Goal: Task Accomplishment & Management: Manage account settings

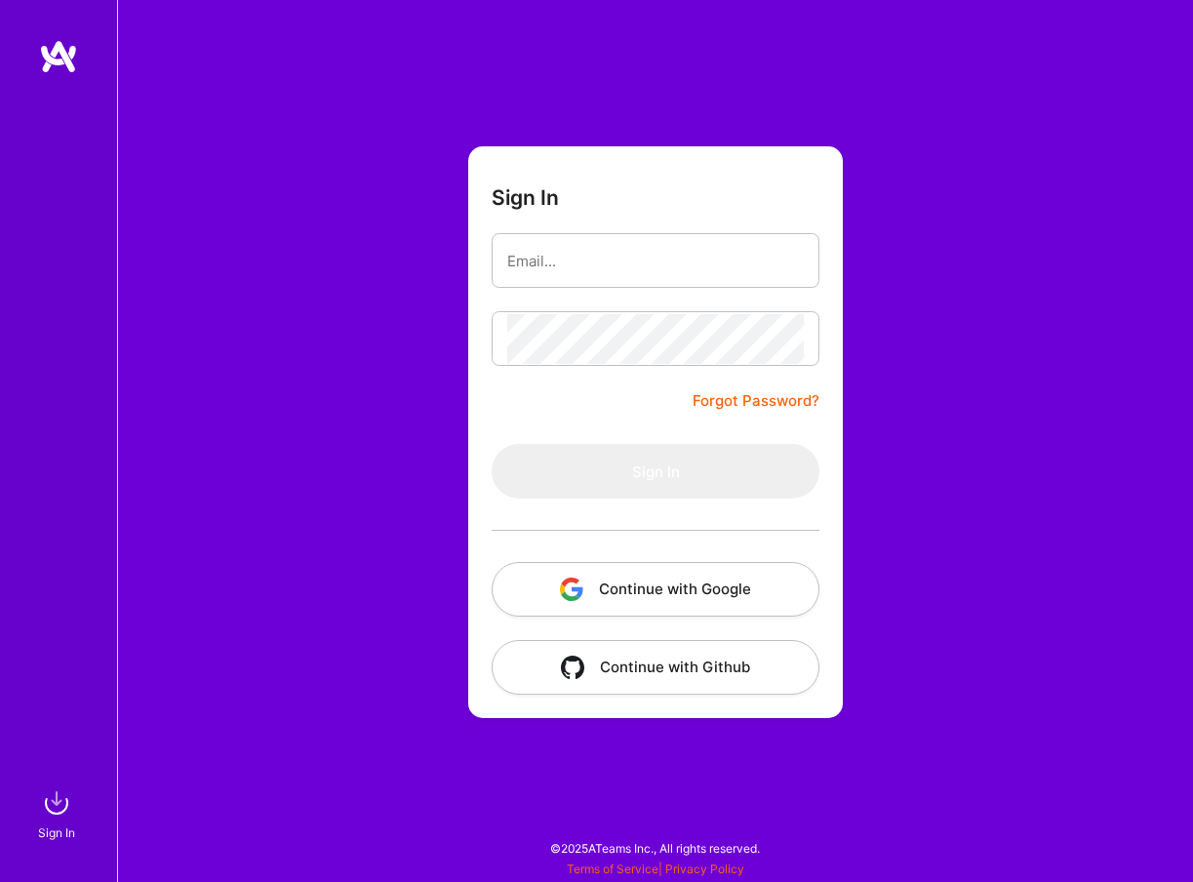
click at [719, 584] on button "Continue with Google" at bounding box center [656, 589] width 328 height 55
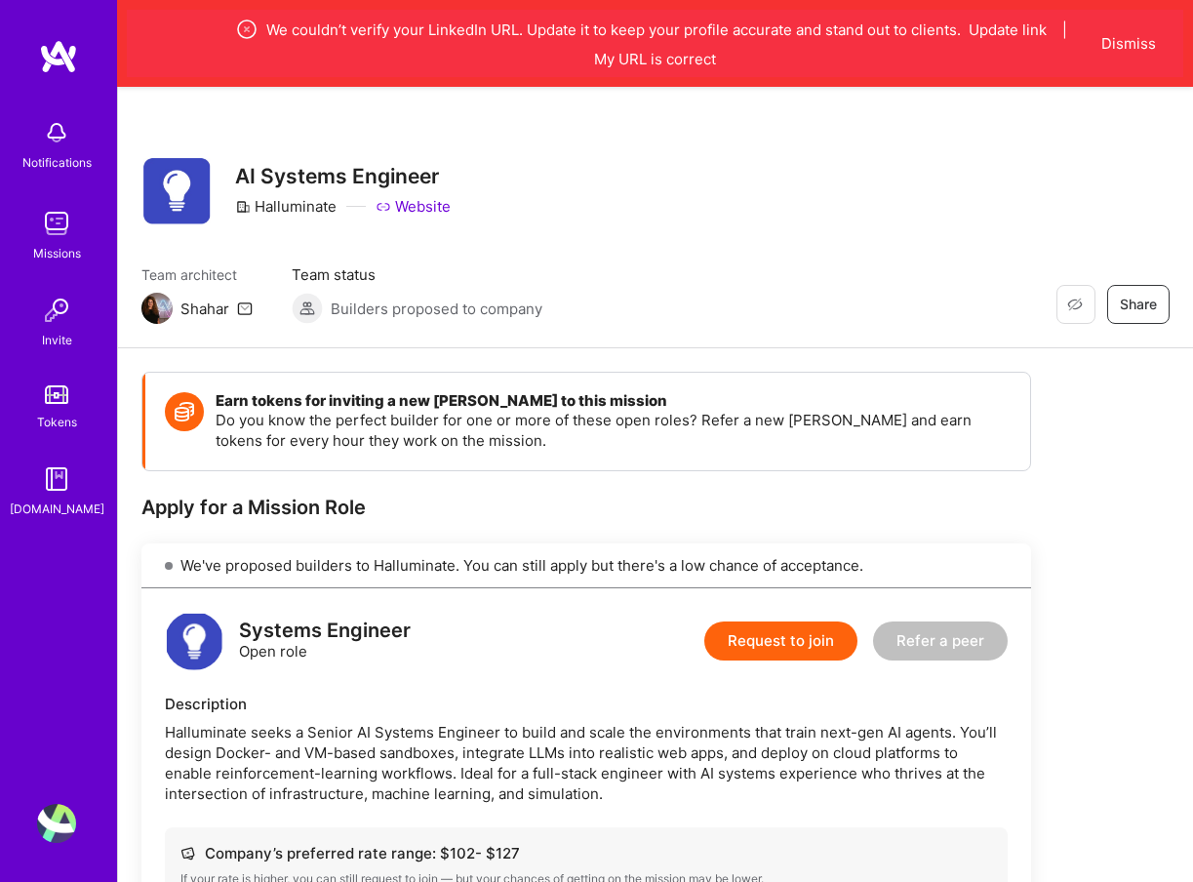
click at [60, 829] on img at bounding box center [56, 823] width 39 height 39
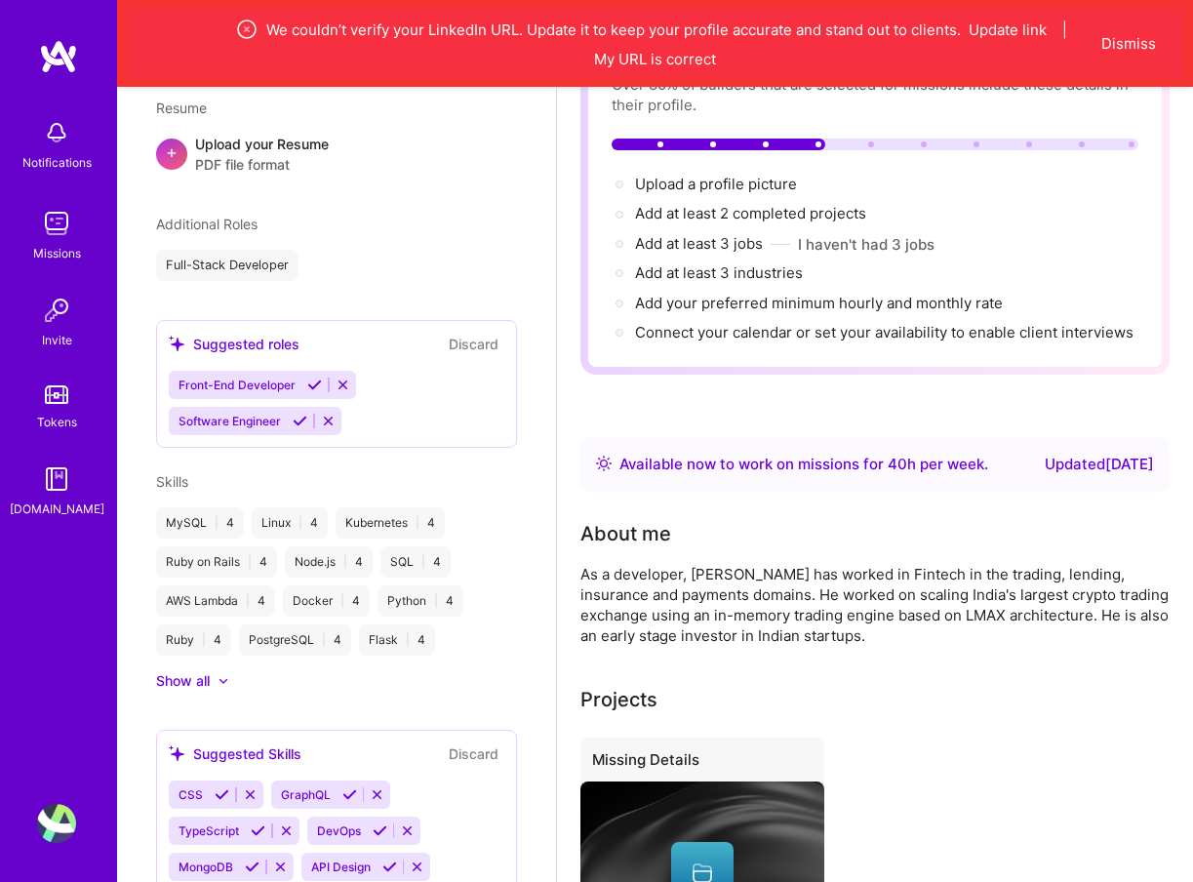
scroll to position [215, 0]
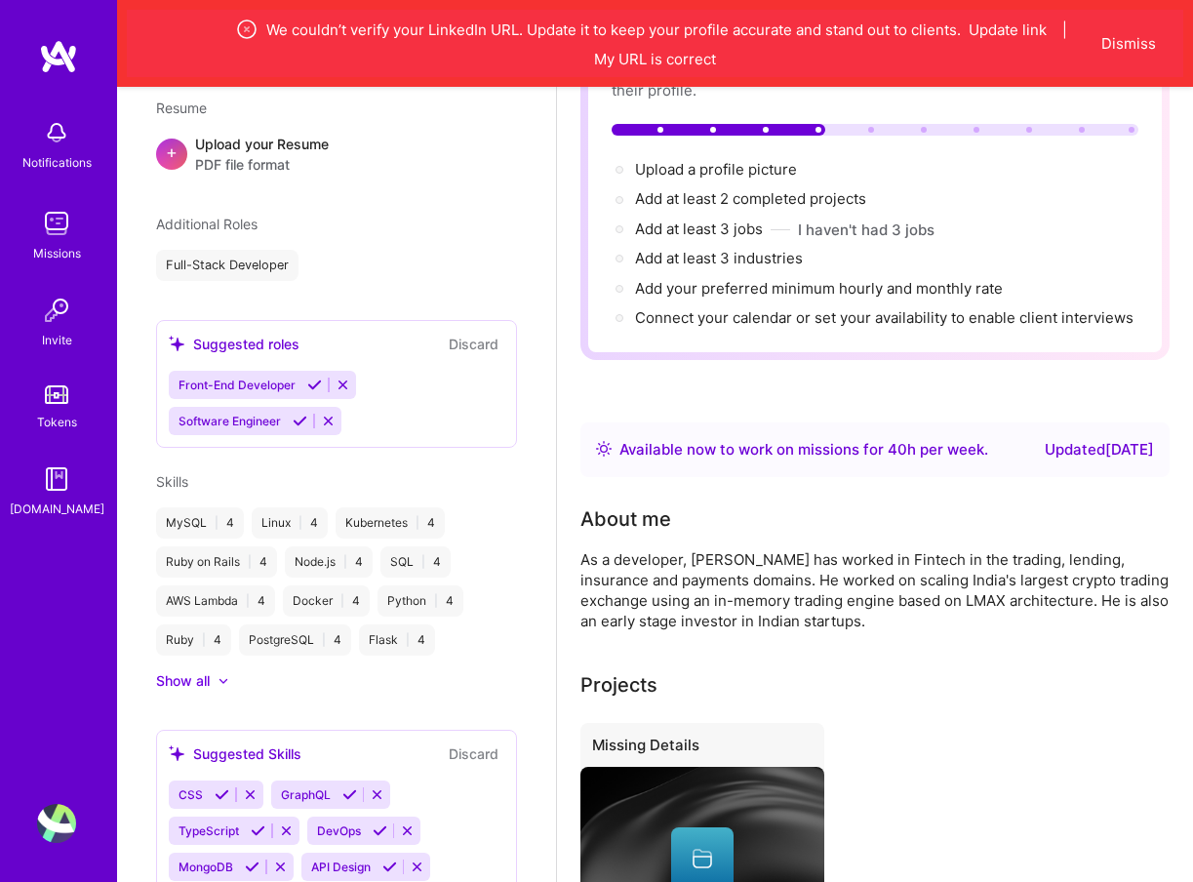
click at [257, 250] on div "Full-Stack Developer" at bounding box center [227, 265] width 142 height 31
click at [303, 414] on icon at bounding box center [300, 421] width 15 height 15
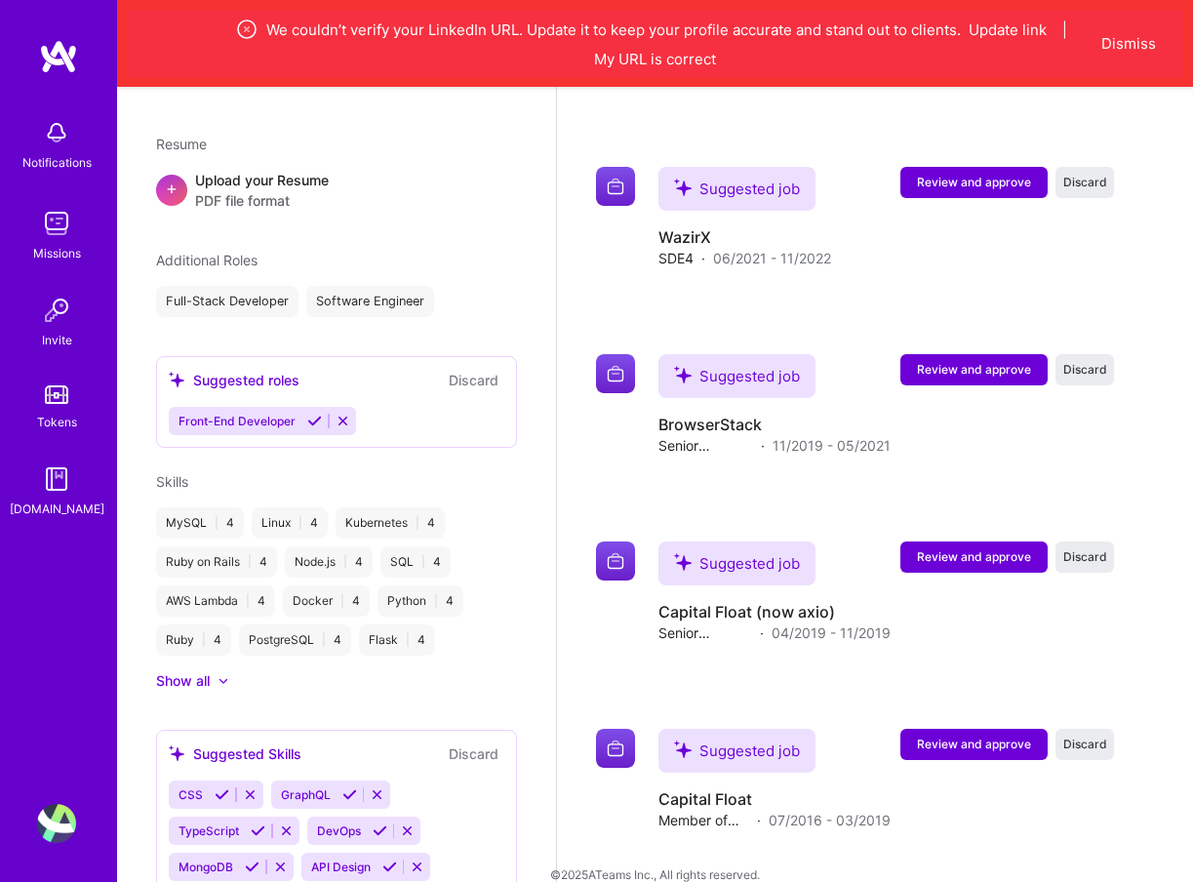
scroll to position [1392, 0]
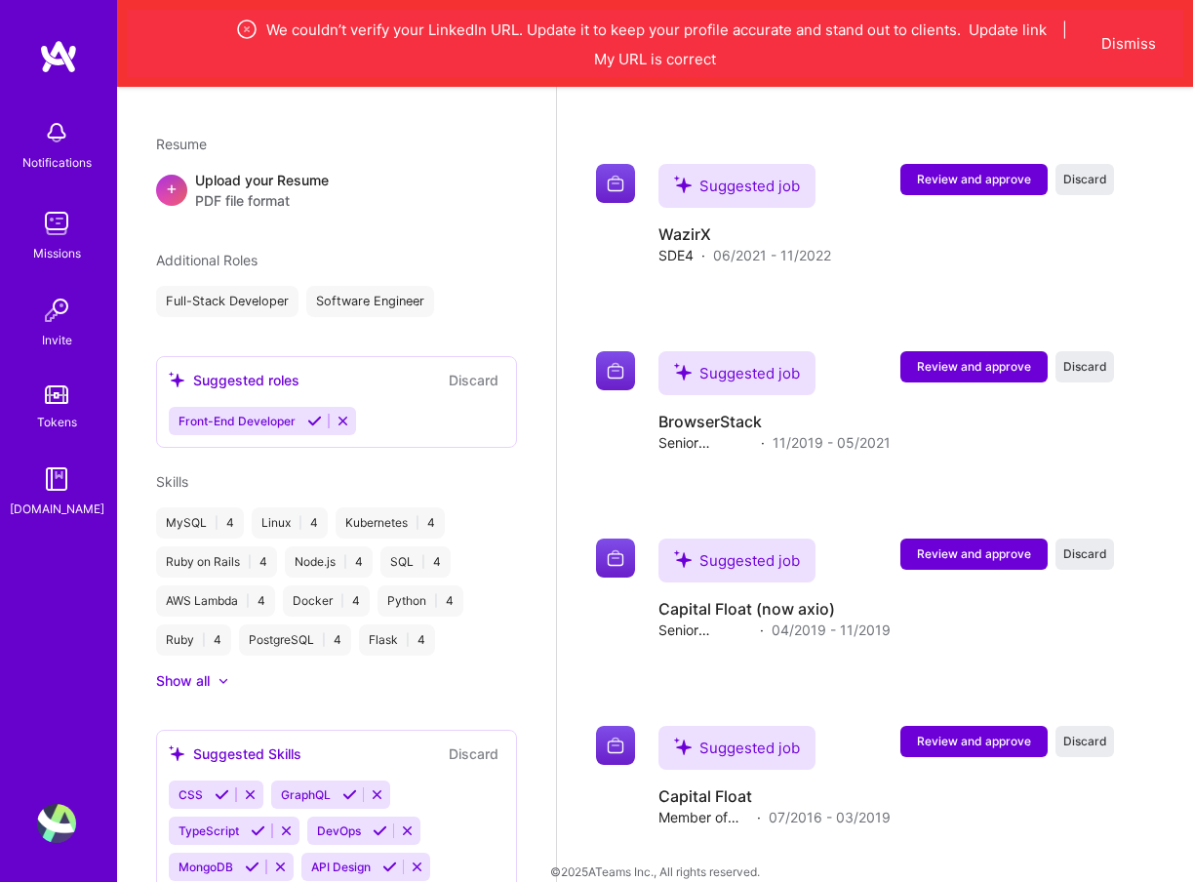
click at [221, 787] on icon at bounding box center [222, 794] width 15 height 15
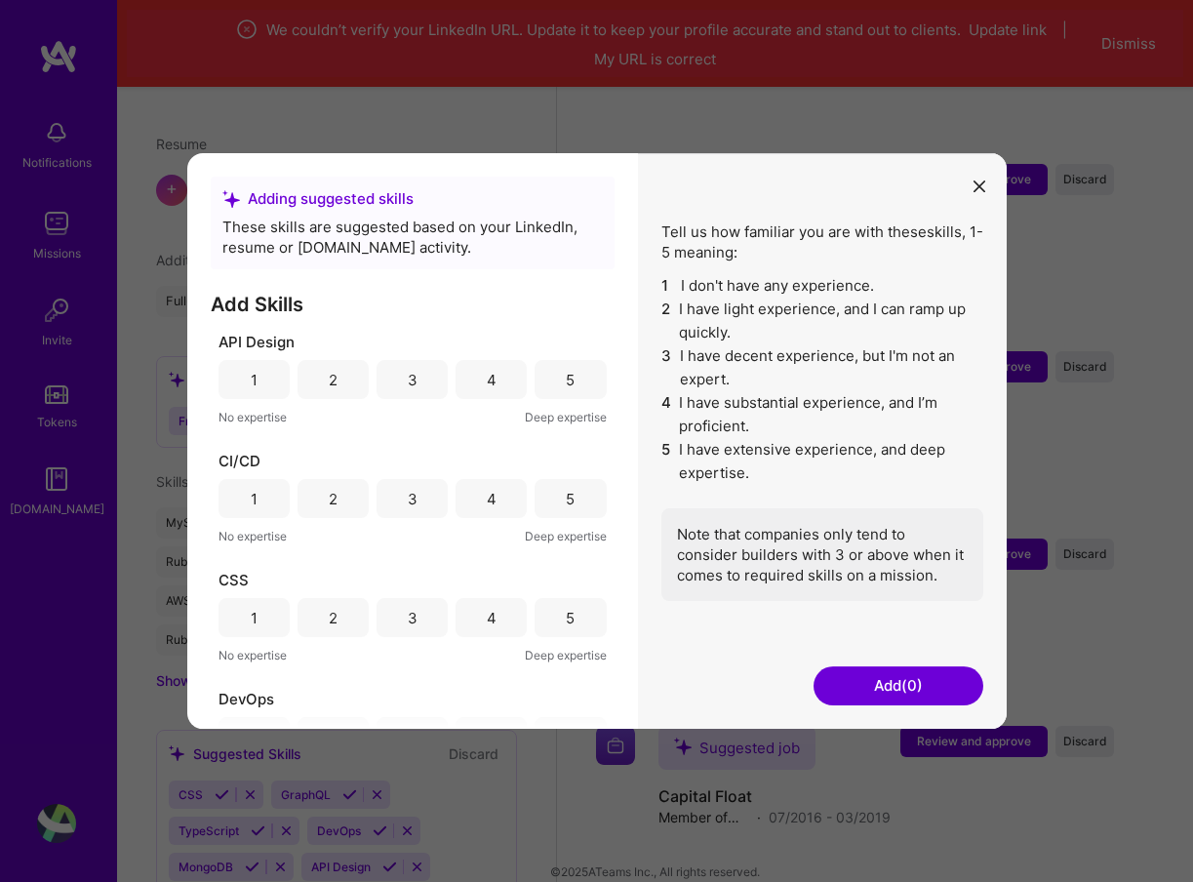
click at [572, 370] on div "5" at bounding box center [570, 379] width 71 height 39
click at [576, 510] on div "5" at bounding box center [570, 498] width 71 height 39
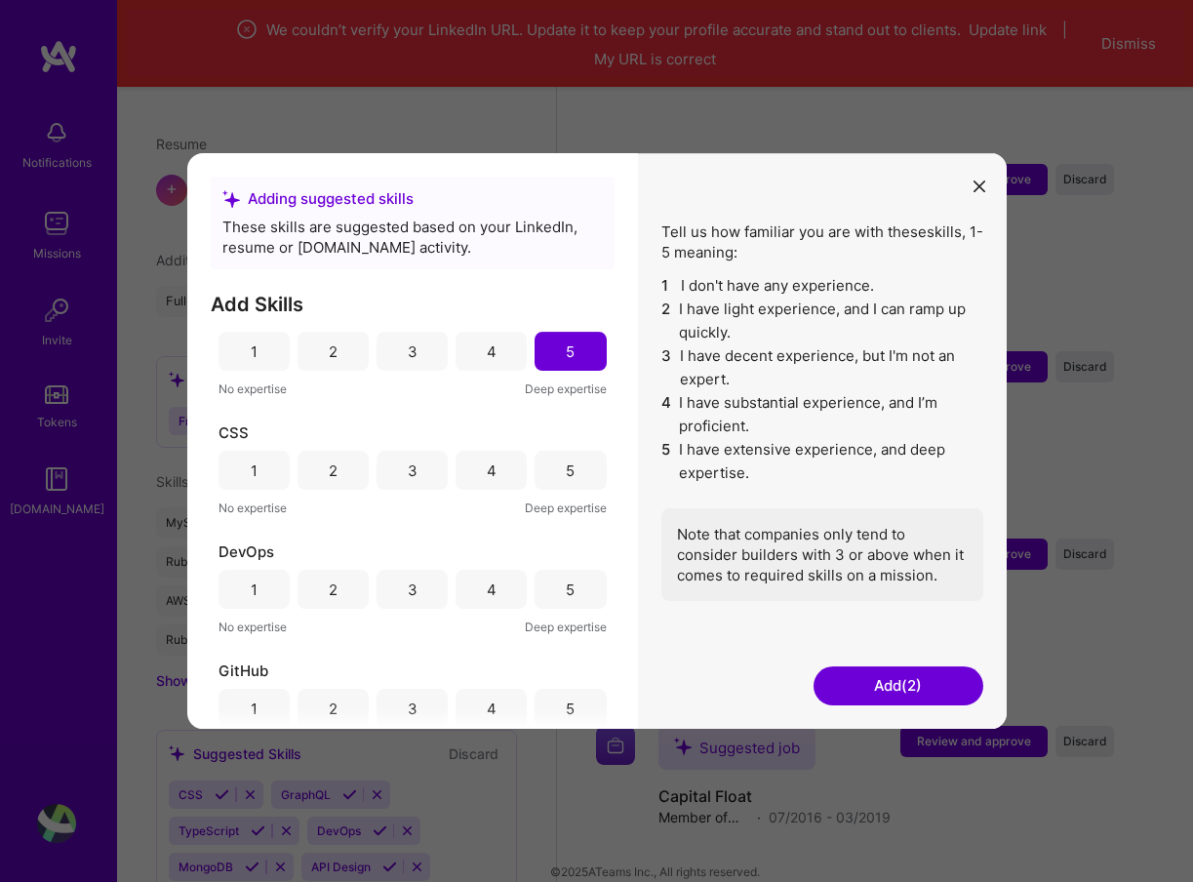
click at [578, 470] on div "5" at bounding box center [570, 470] width 71 height 39
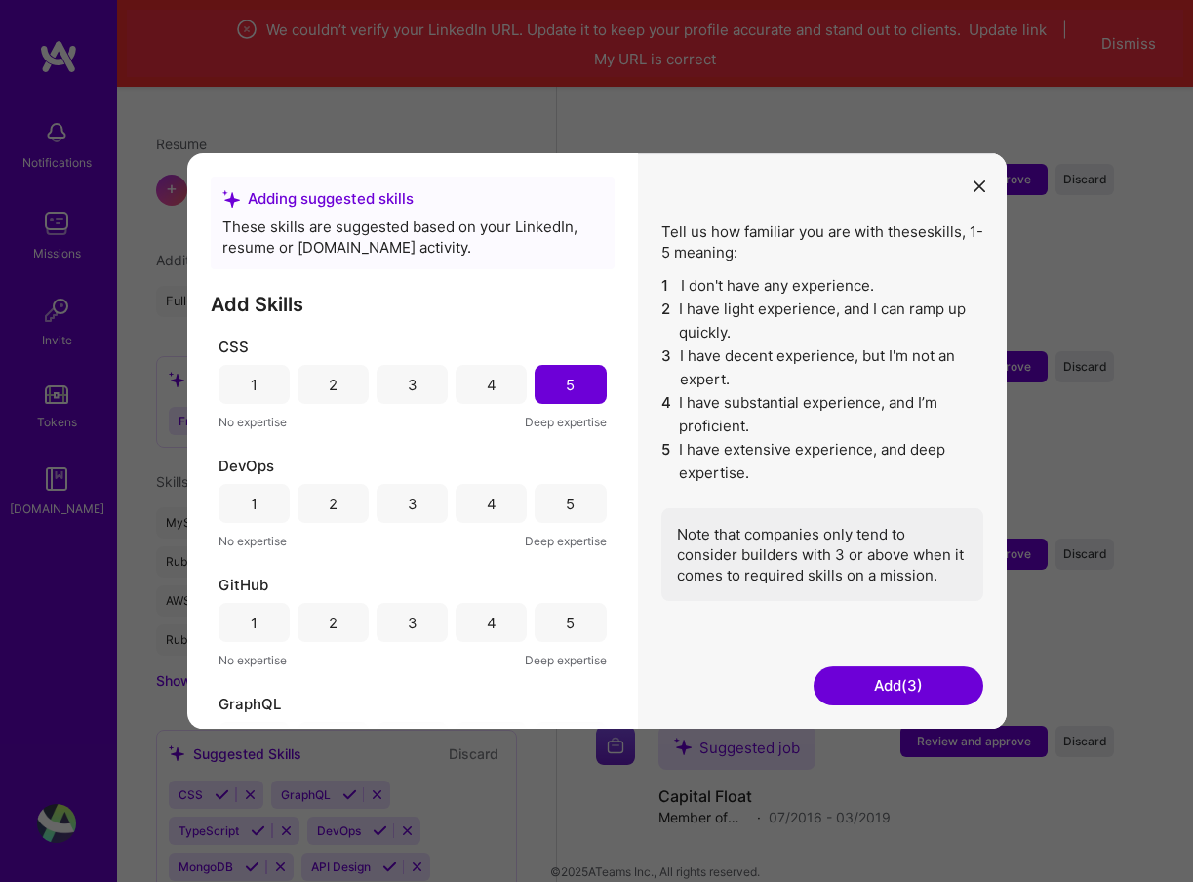
scroll to position [261, 0]
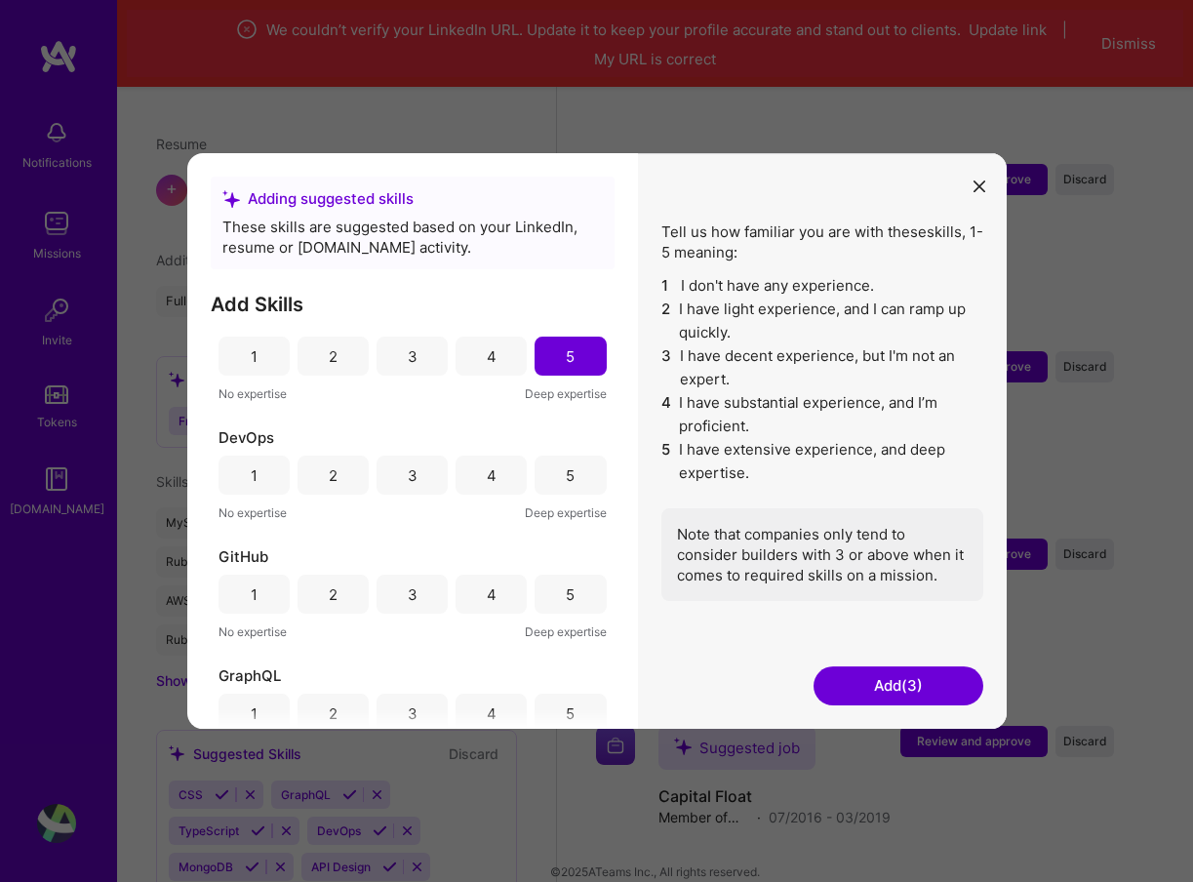
click at [578, 470] on div "5" at bounding box center [570, 475] width 71 height 39
click at [584, 589] on div "5" at bounding box center [570, 594] width 71 height 39
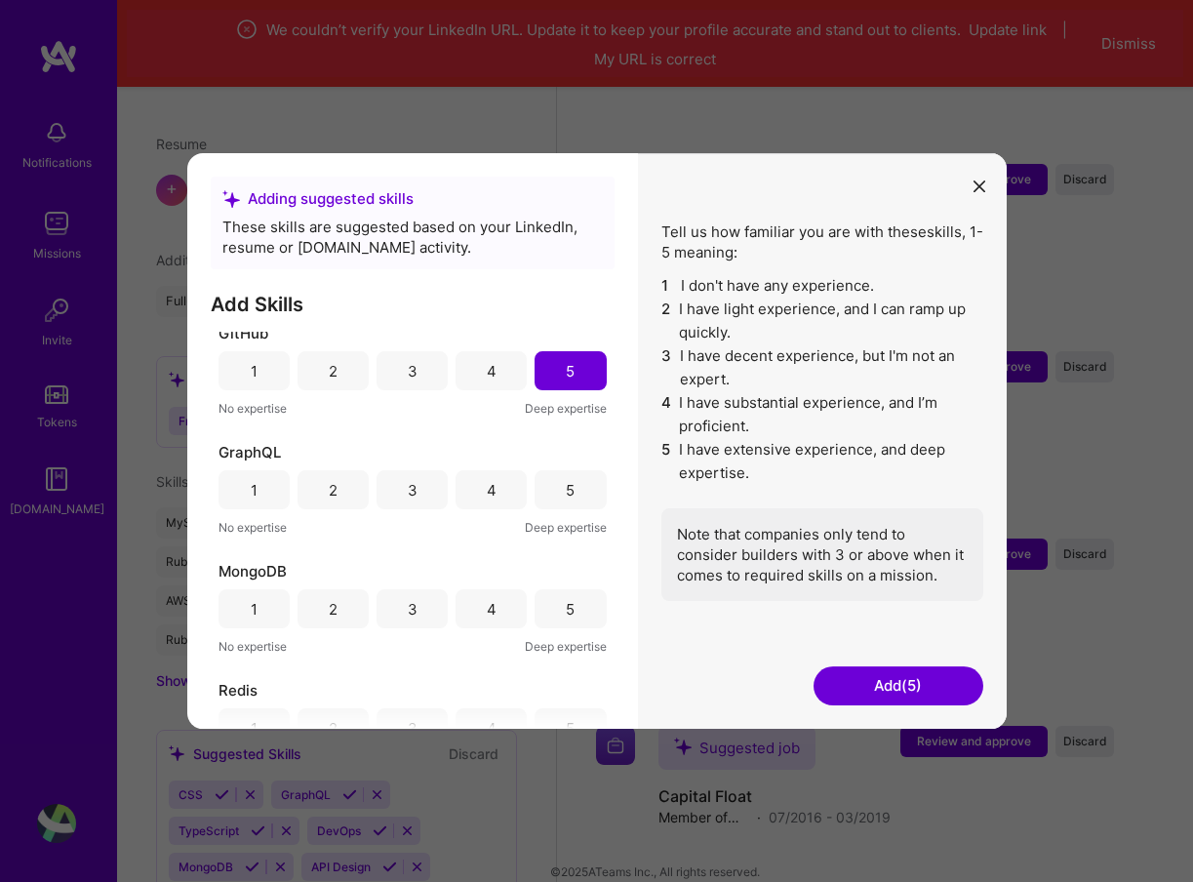
scroll to position [651, 0]
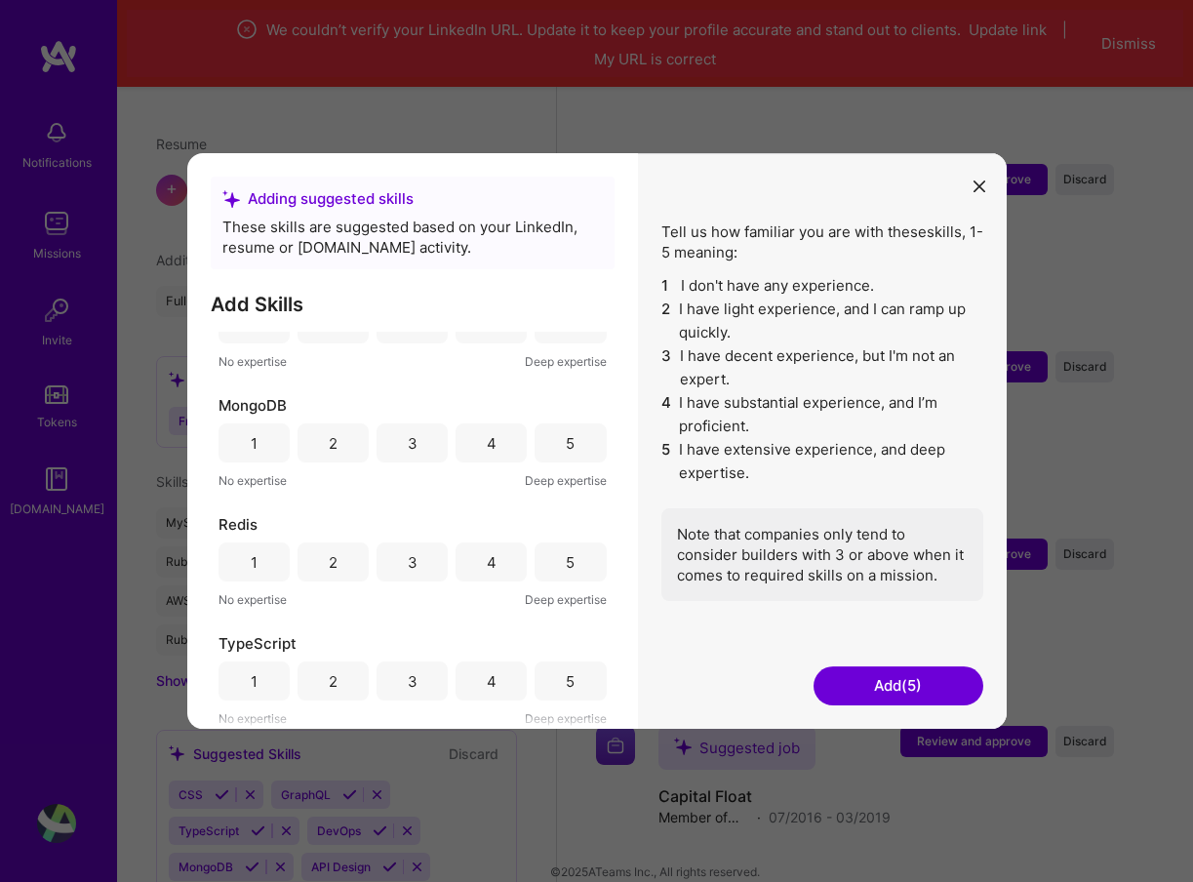
click at [570, 693] on div "5" at bounding box center [570, 681] width 71 height 39
click at [873, 690] on button "Add (6)" at bounding box center [899, 685] width 170 height 39
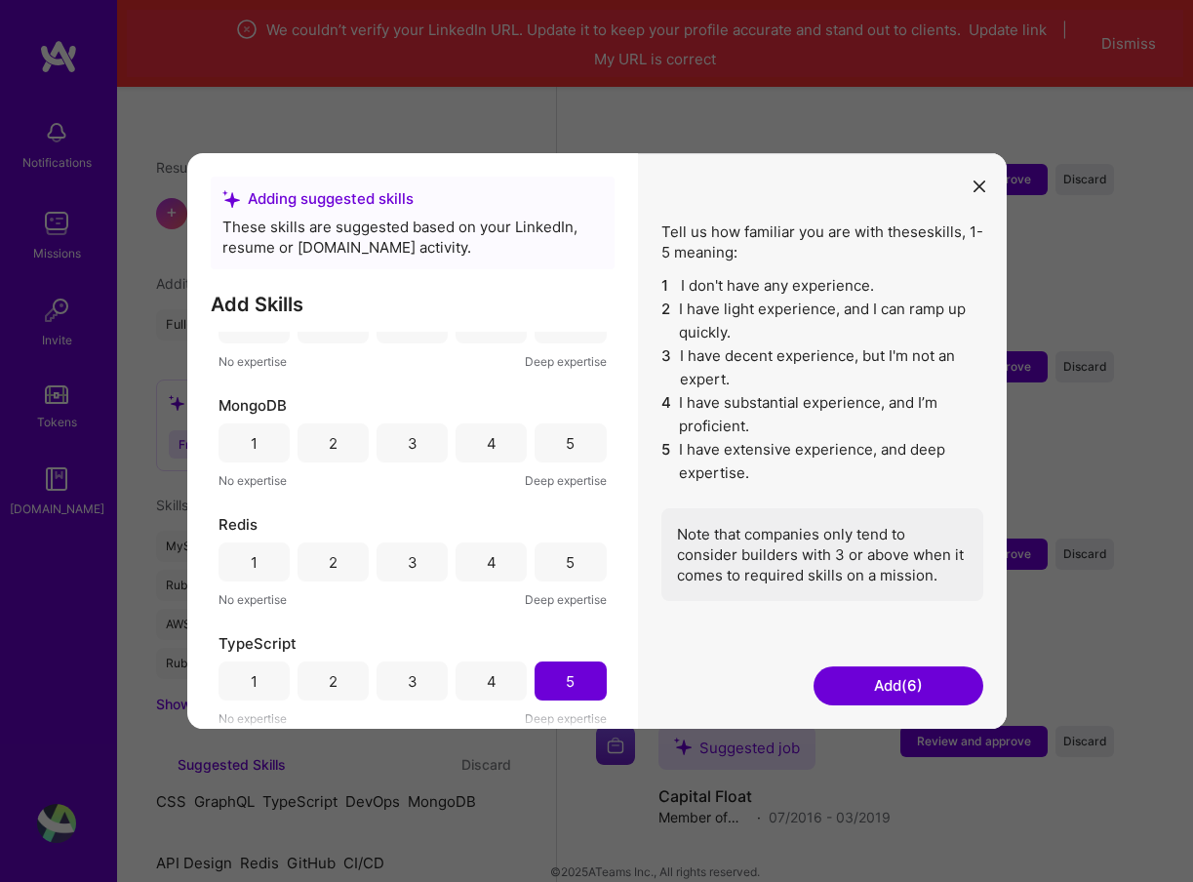
scroll to position [212, 0]
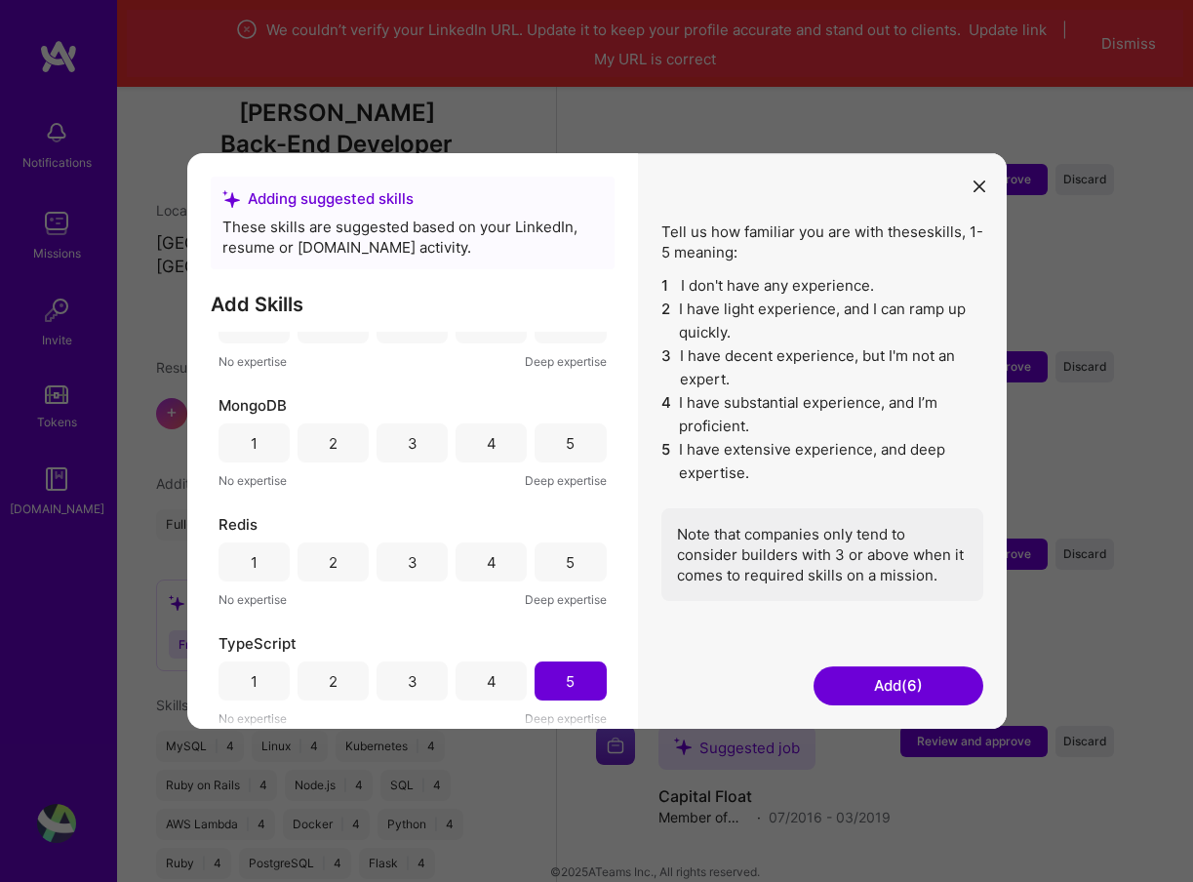
click at [873, 690] on button "Add (6)" at bounding box center [899, 685] width 170 height 39
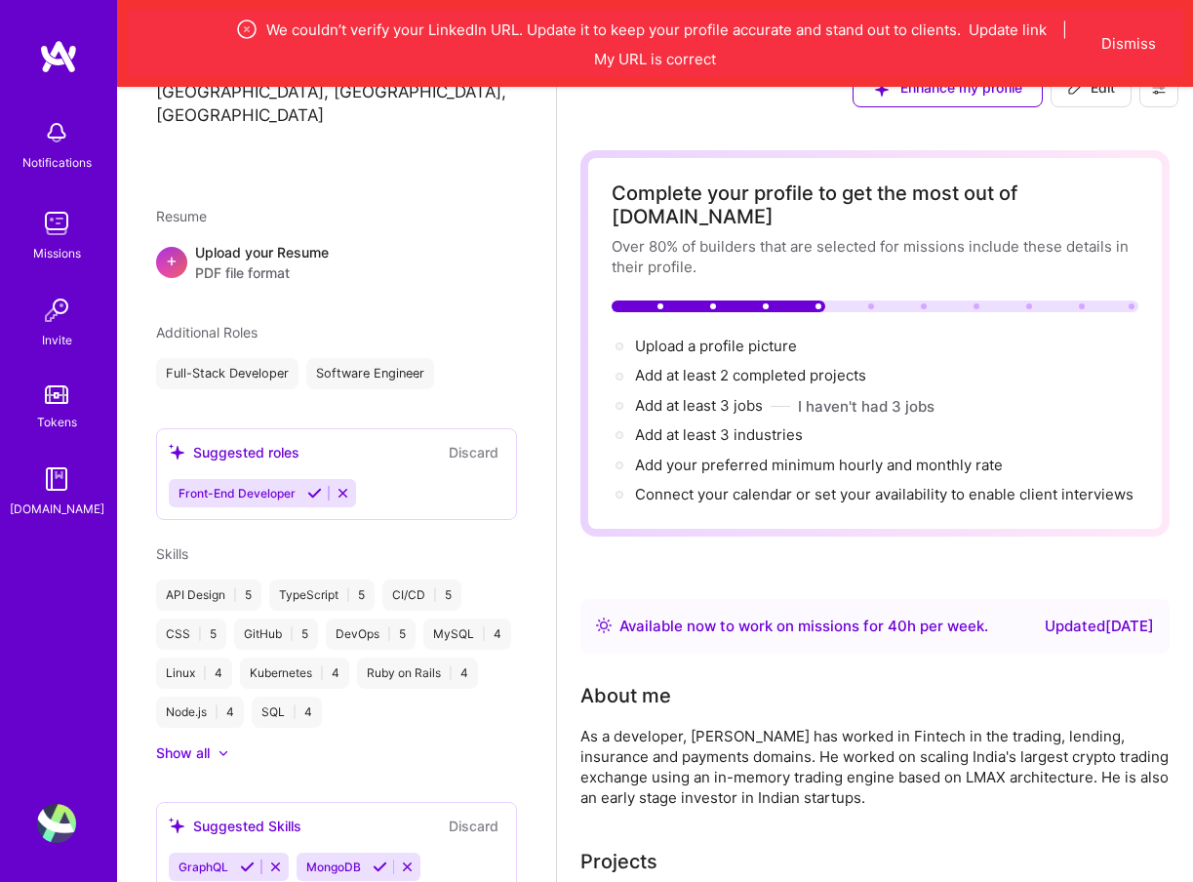
scroll to position [0, 0]
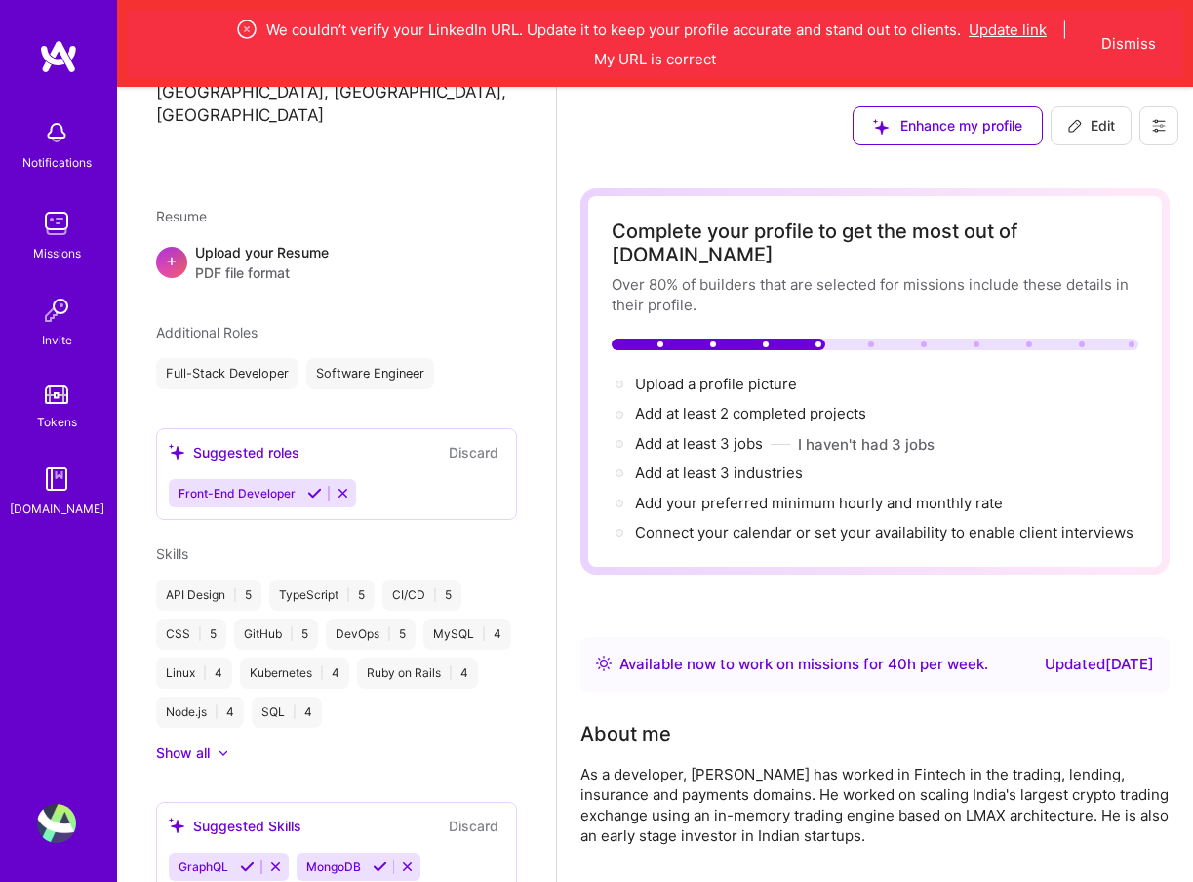
click at [1023, 26] on button "Update link" at bounding box center [1008, 30] width 78 height 20
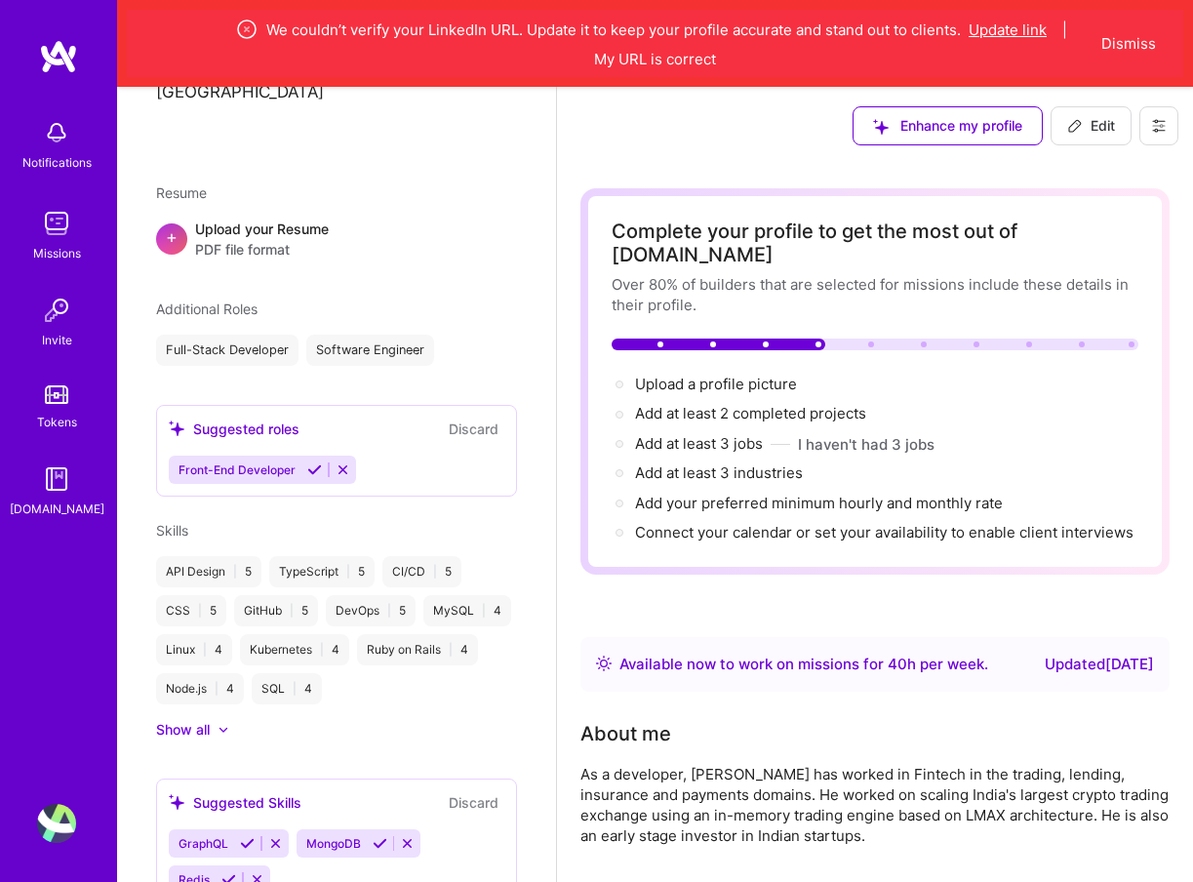
select select "US"
select select "Right Now"
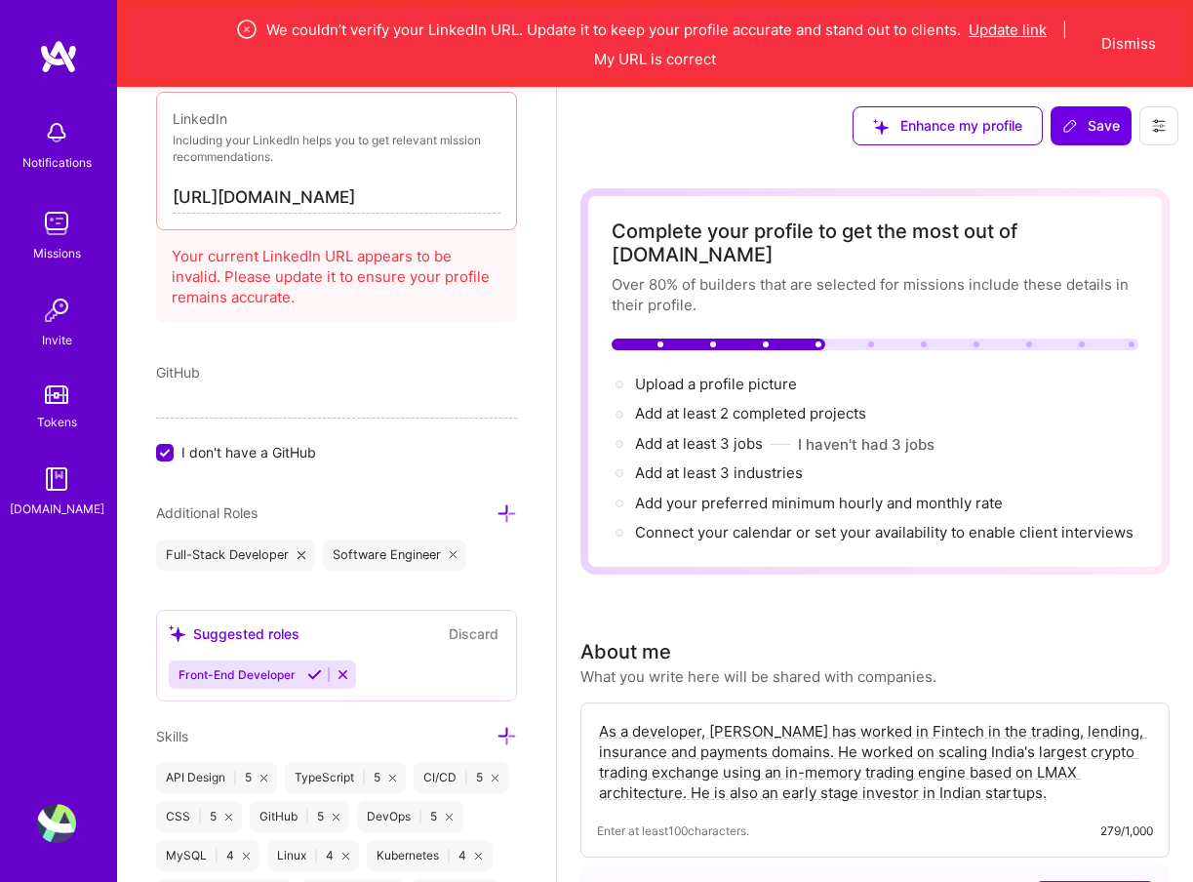
scroll to position [1029, 0]
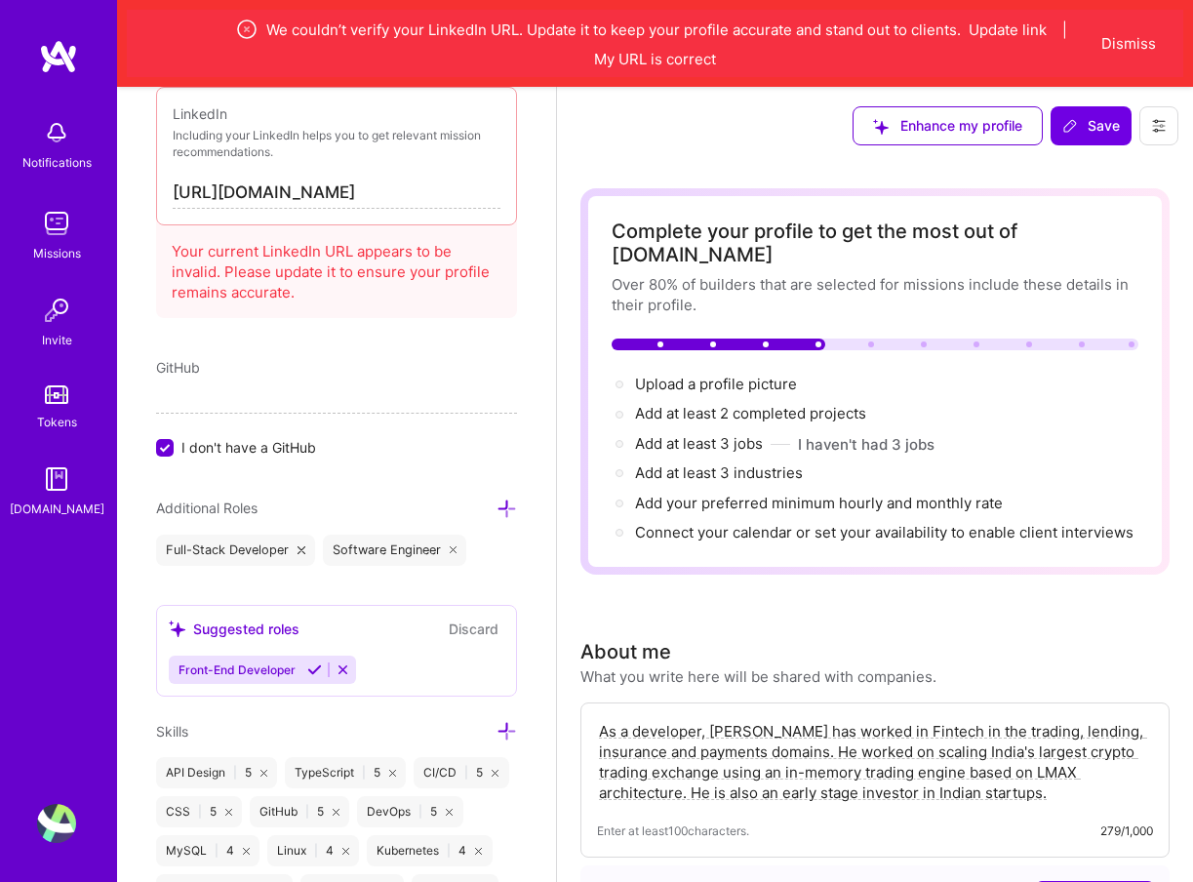
click at [327, 265] on div "Your current LinkedIn URL appears to be invalid. Please update it to ensure you…" at bounding box center [336, 268] width 361 height 100
click at [473, 186] on input "[URL][DOMAIN_NAME]" at bounding box center [337, 193] width 328 height 31
type input "[URL][DOMAIN_NAME]"
click at [1073, 122] on icon at bounding box center [1071, 126] width 16 height 16
click at [453, 301] on div "Your current LinkedIn URL appears to be invalid. Please update it to ensure you…" at bounding box center [336, 268] width 361 height 100
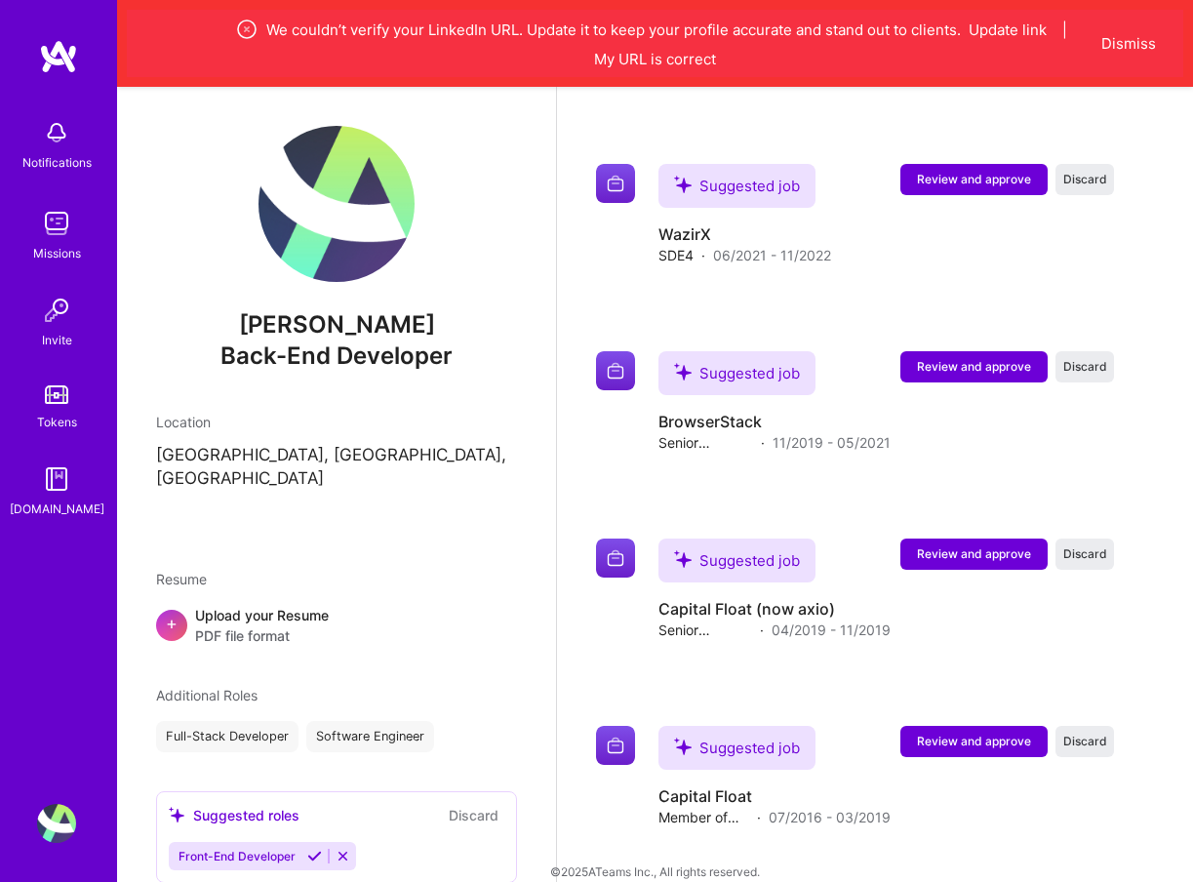
scroll to position [363, 0]
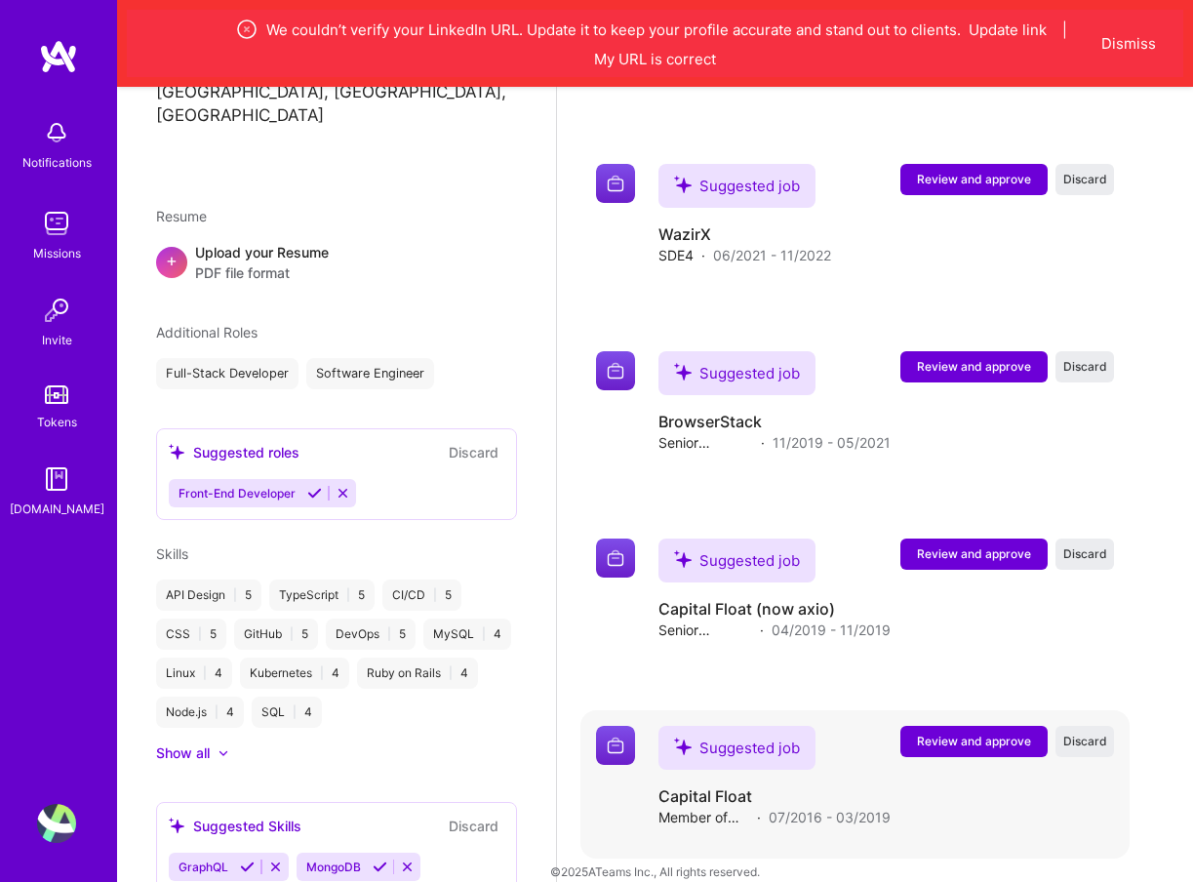
click at [956, 733] on span "Review and approve" at bounding box center [974, 741] width 114 height 17
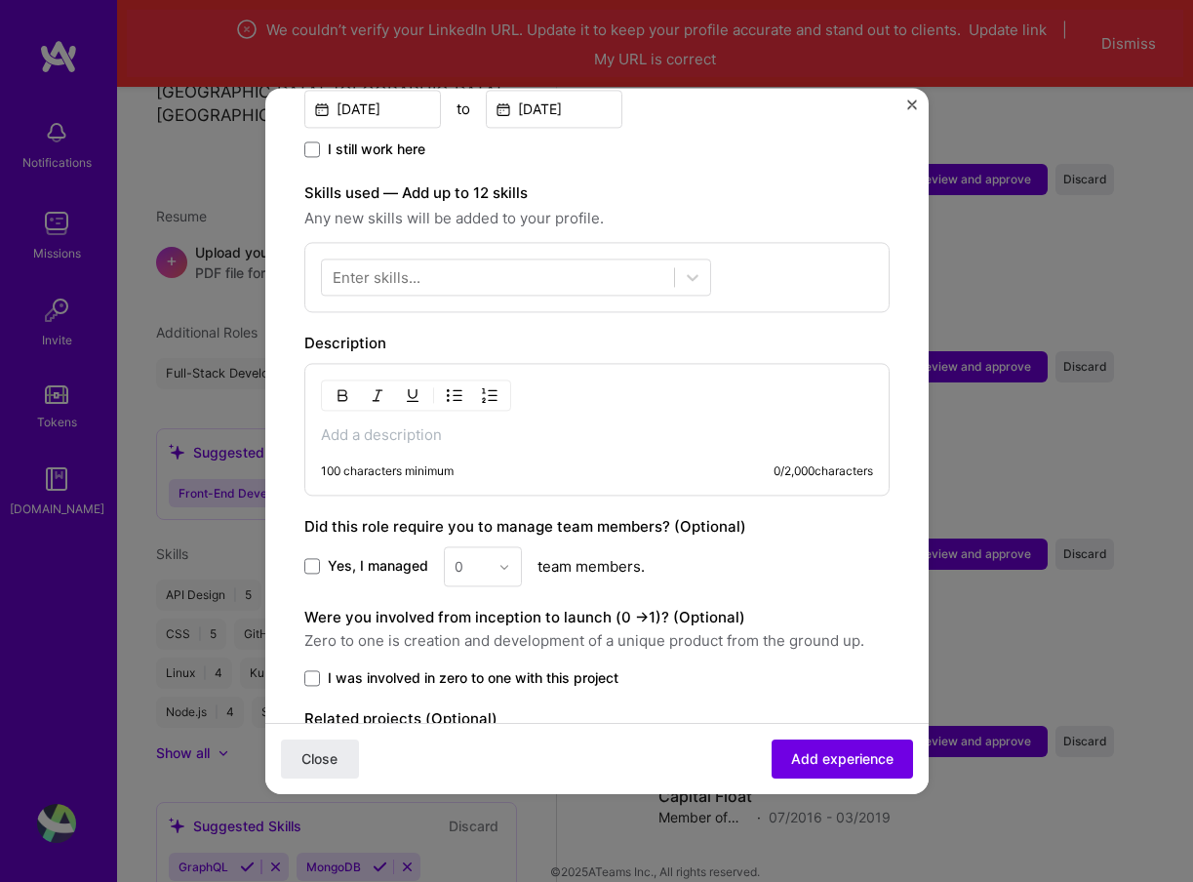
scroll to position [603, 0]
click at [839, 755] on span "Add experience" at bounding box center [842, 759] width 102 height 20
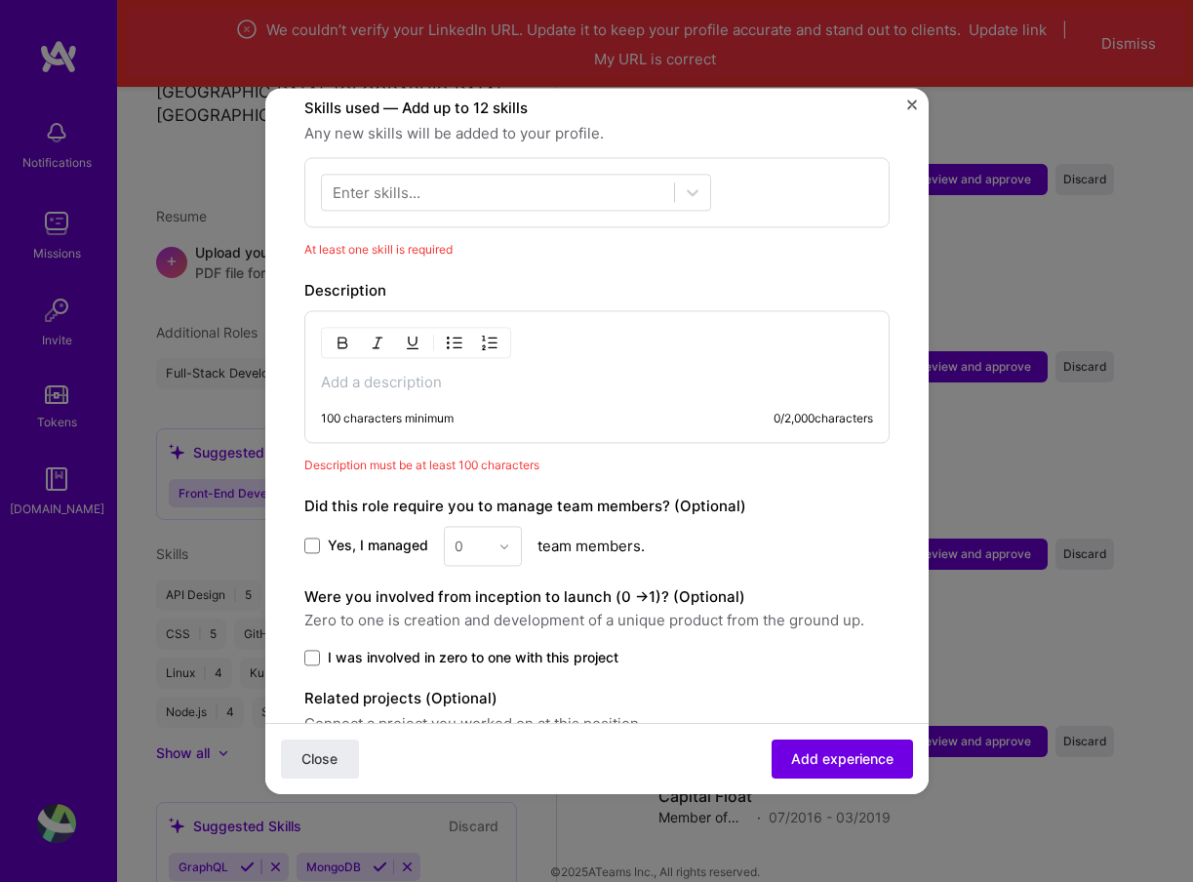
scroll to position [863, 0]
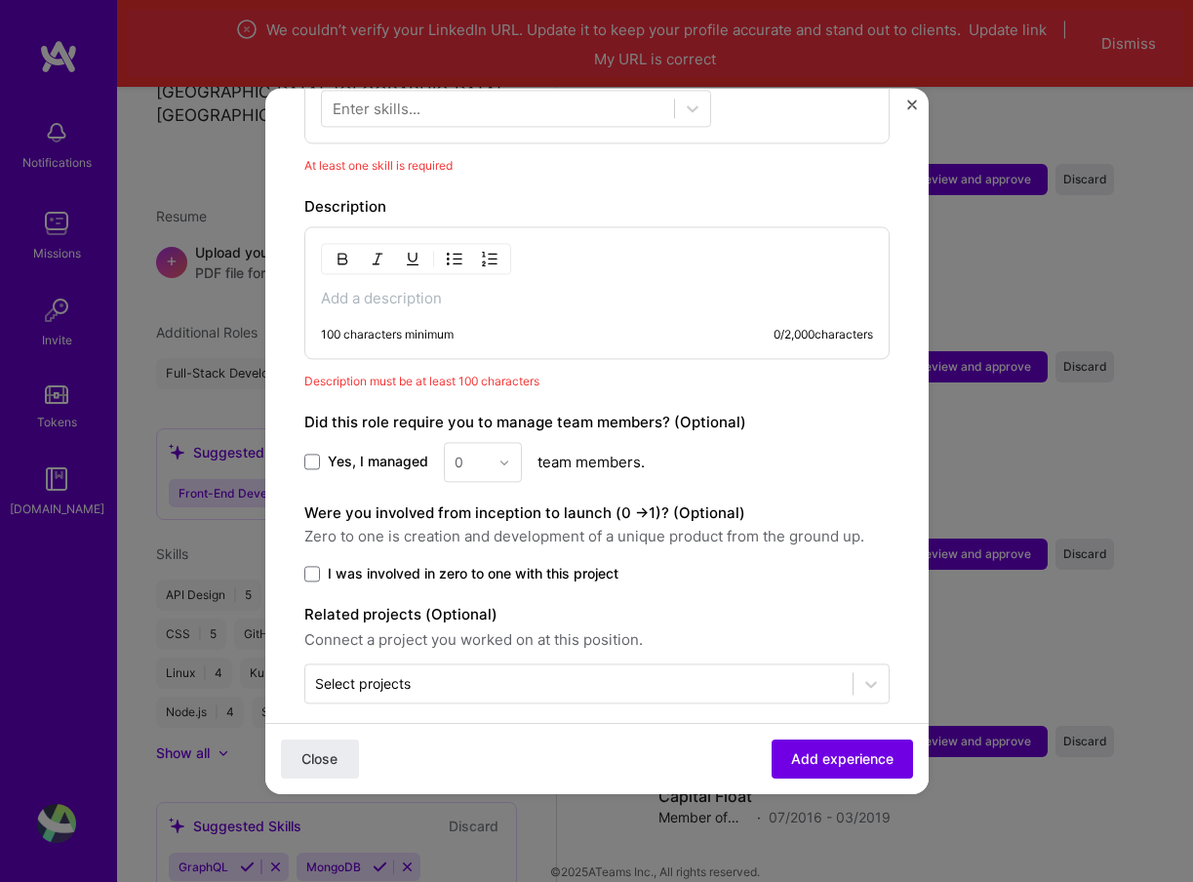
click at [960, 676] on div "Adding suggested job This job is suggested based on your LinkedIn, resume or [D…" at bounding box center [596, 441] width 1193 height 882
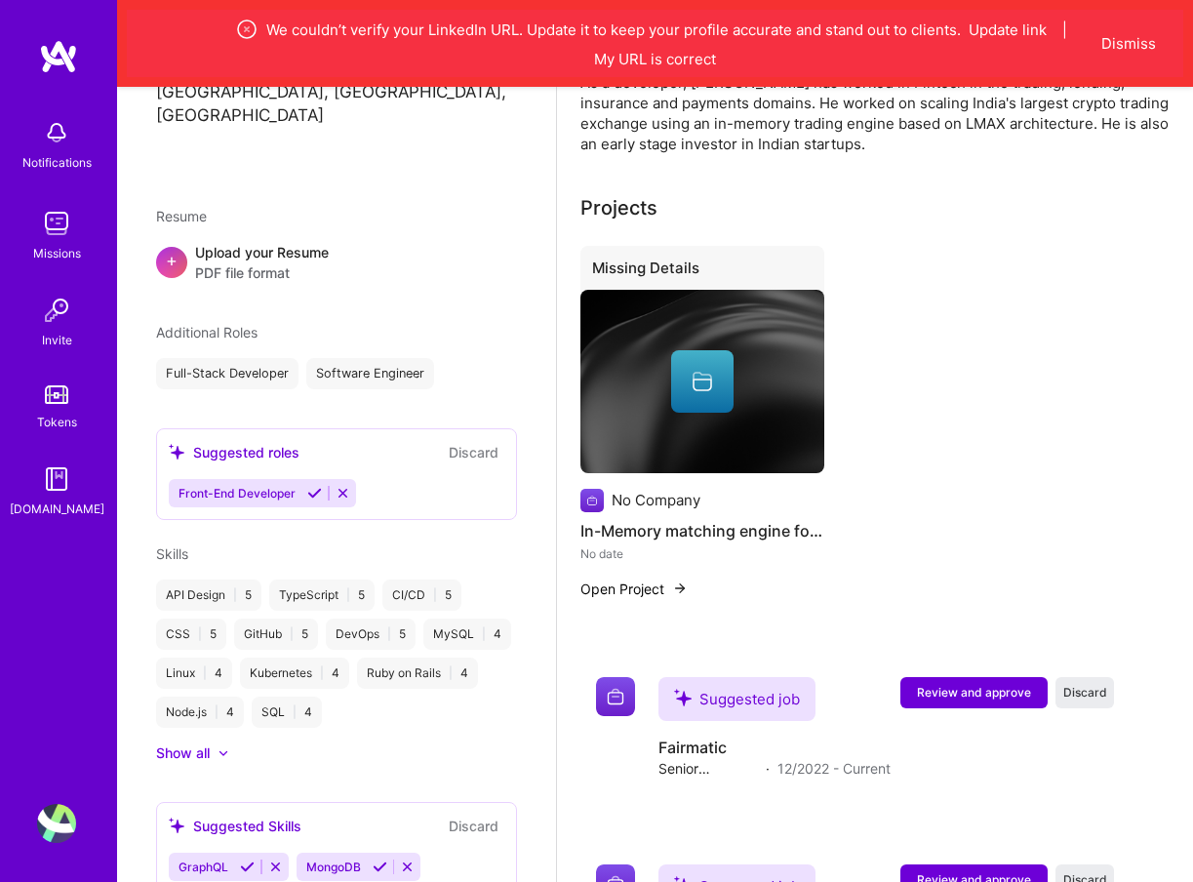
scroll to position [0, 0]
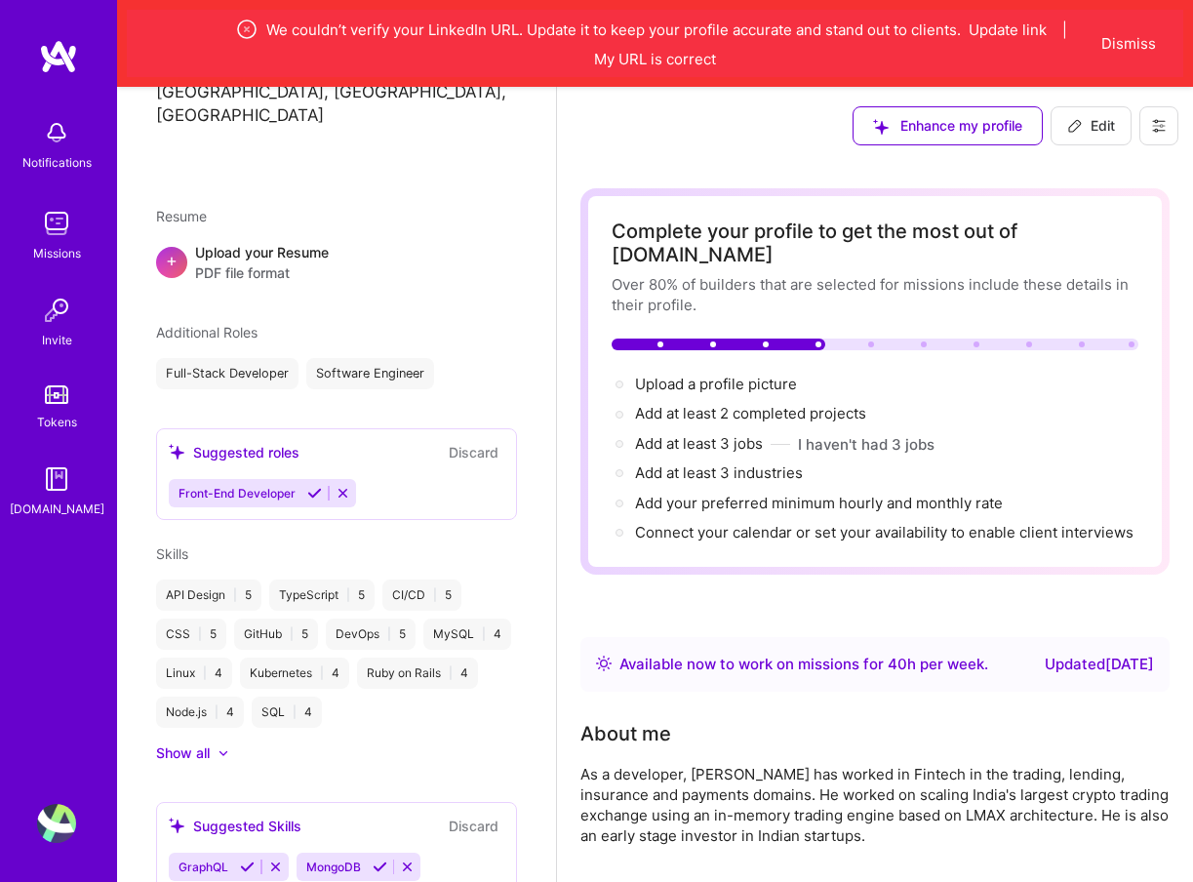
click at [913, 126] on span "Enhance my profile" at bounding box center [947, 126] width 149 height 20
click at [1130, 43] on button "Dismiss" at bounding box center [1129, 43] width 55 height 20
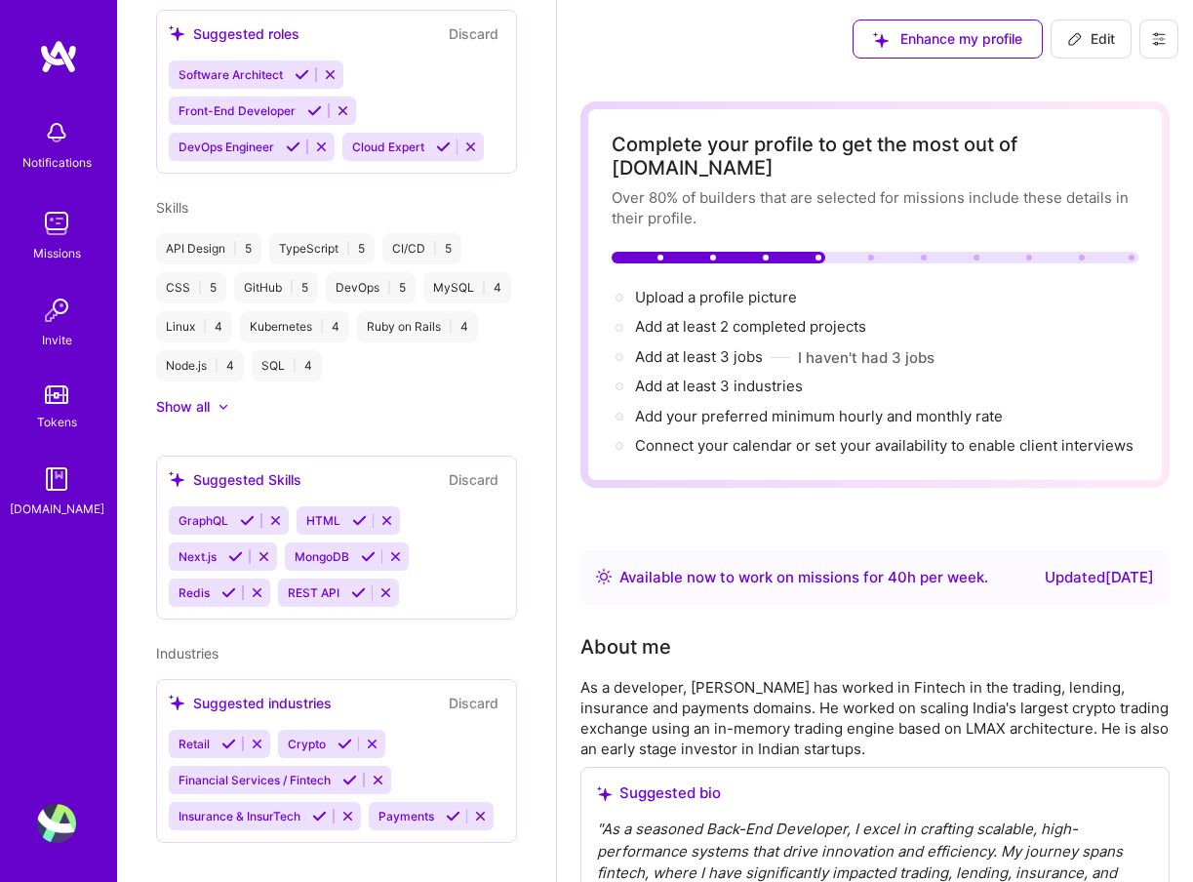
click at [1047, 566] on div "Updated [DATE]" at bounding box center [1099, 577] width 109 height 23
click at [1153, 44] on icon at bounding box center [1159, 39] width 12 height 12
click at [1101, 86] on button "Settings" at bounding box center [1105, 84] width 146 height 50
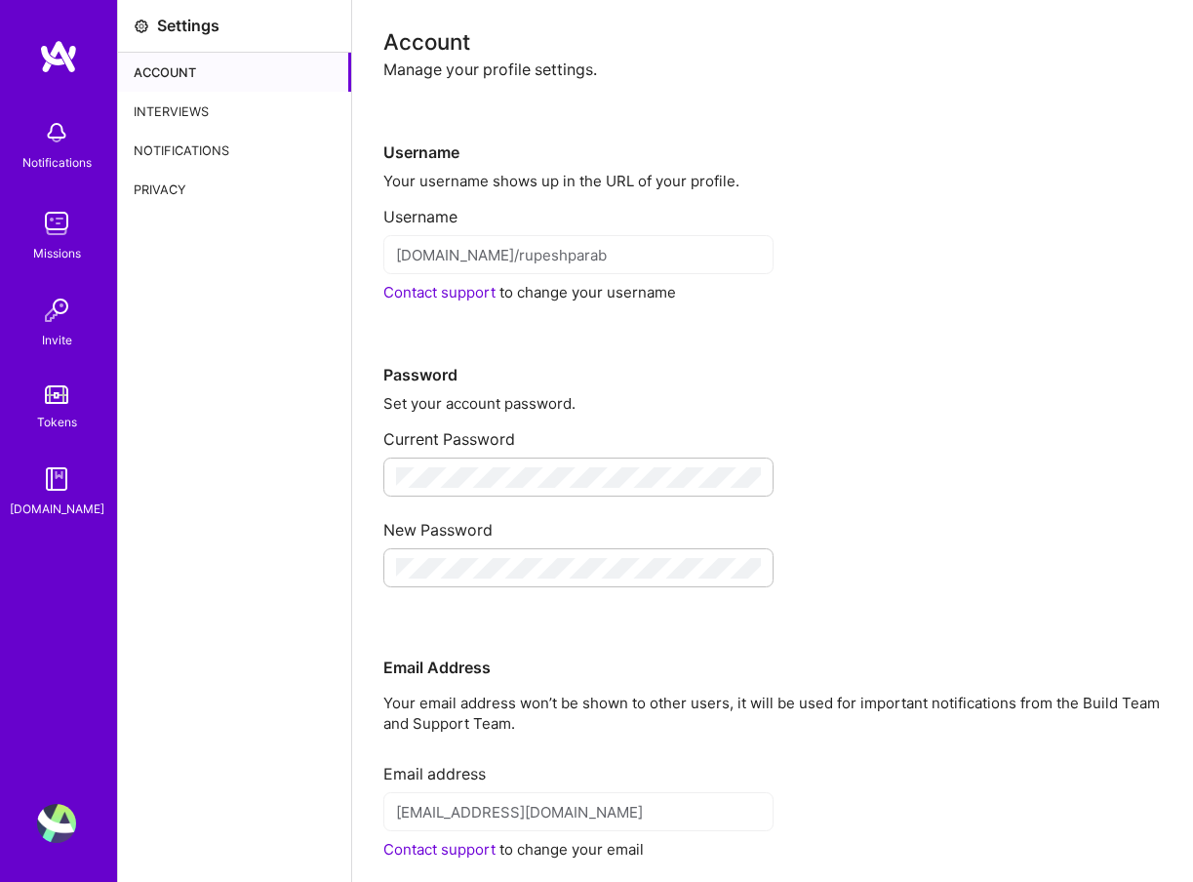
click at [209, 111] on div "Interviews" at bounding box center [234, 111] width 233 height 39
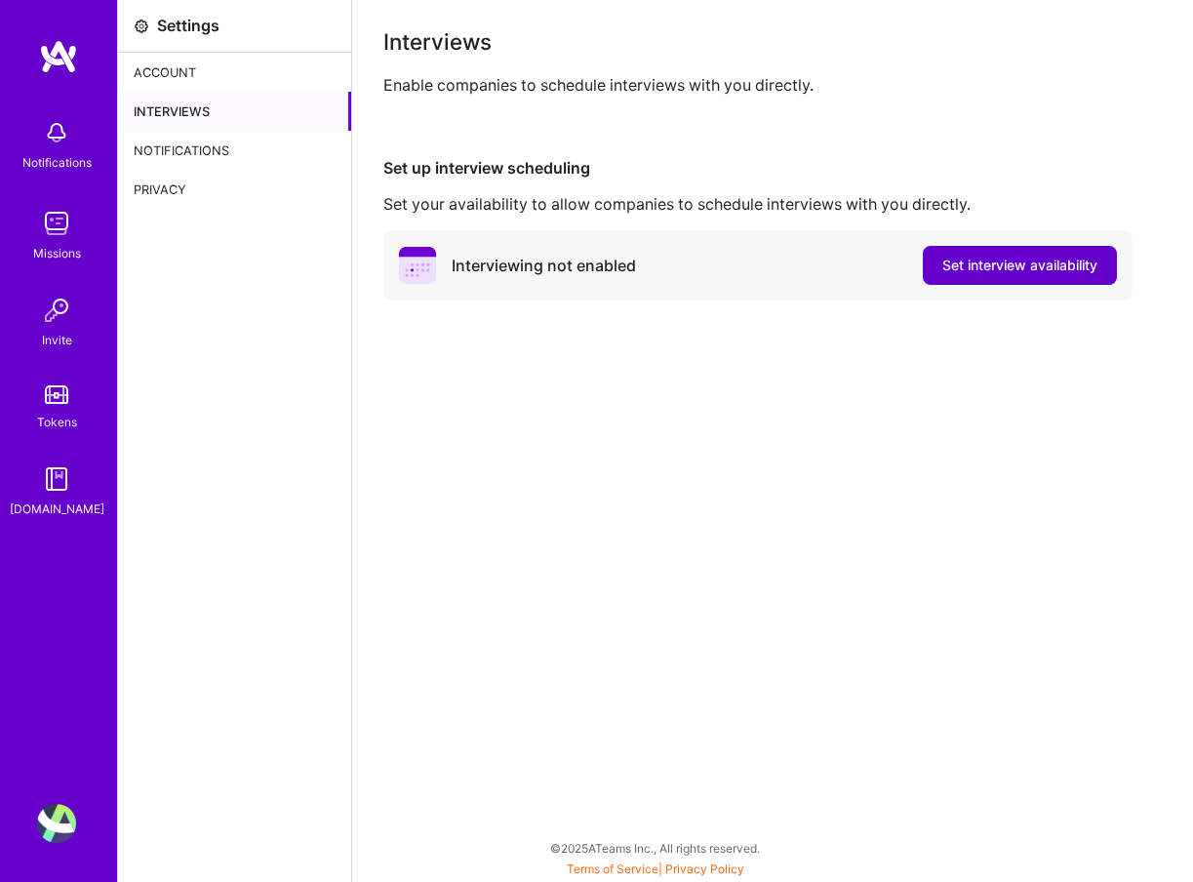
click at [998, 264] on span "Set interview availability" at bounding box center [1020, 266] width 155 height 20
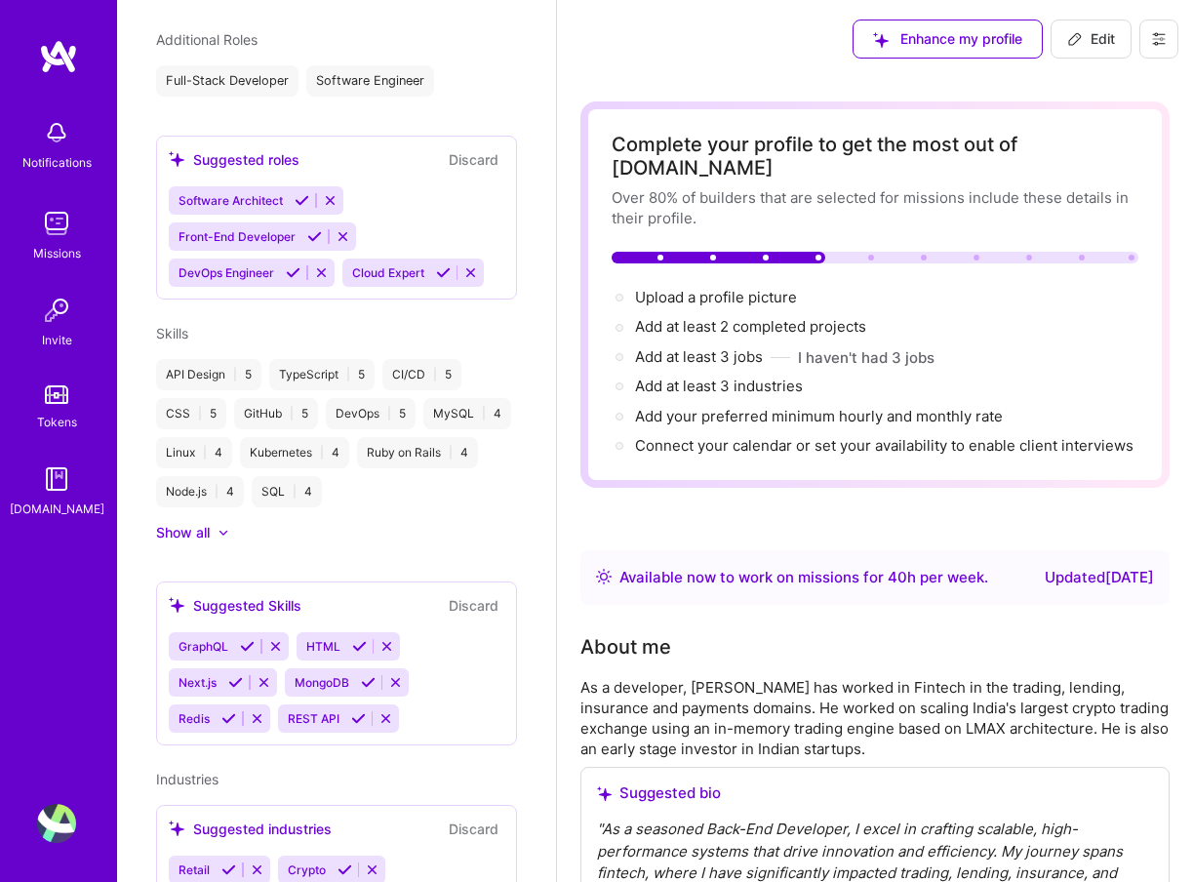
scroll to position [731, 0]
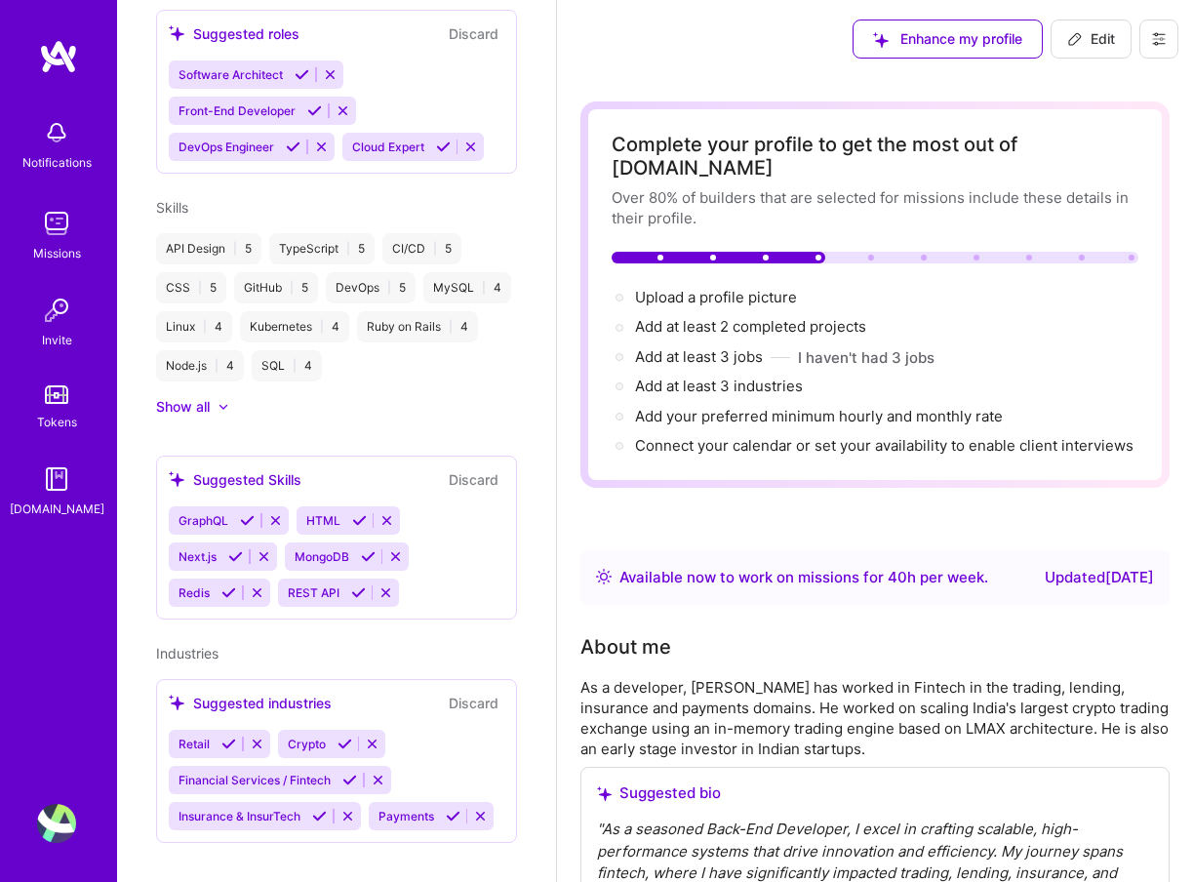
click at [66, 811] on img at bounding box center [56, 823] width 39 height 39
click at [57, 389] on img at bounding box center [56, 394] width 23 height 19
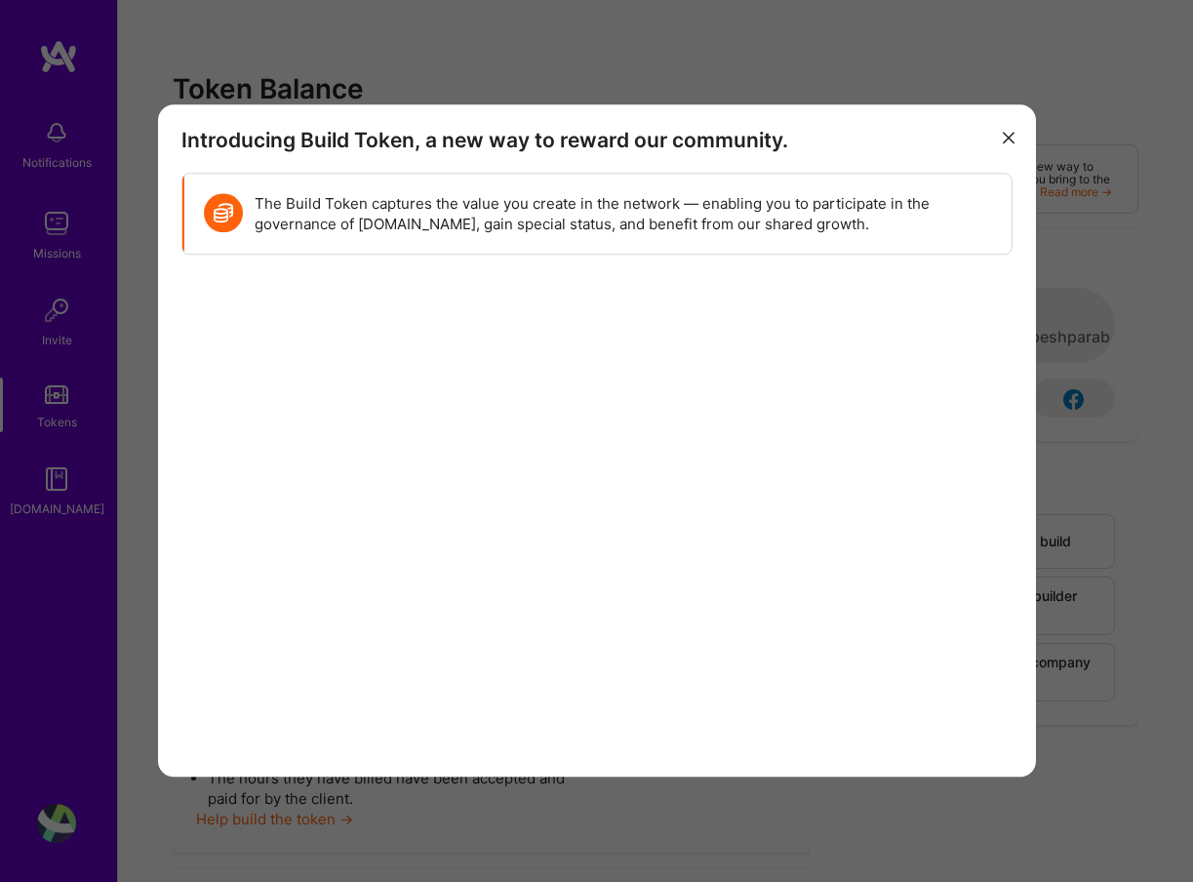
scroll to position [104, 0]
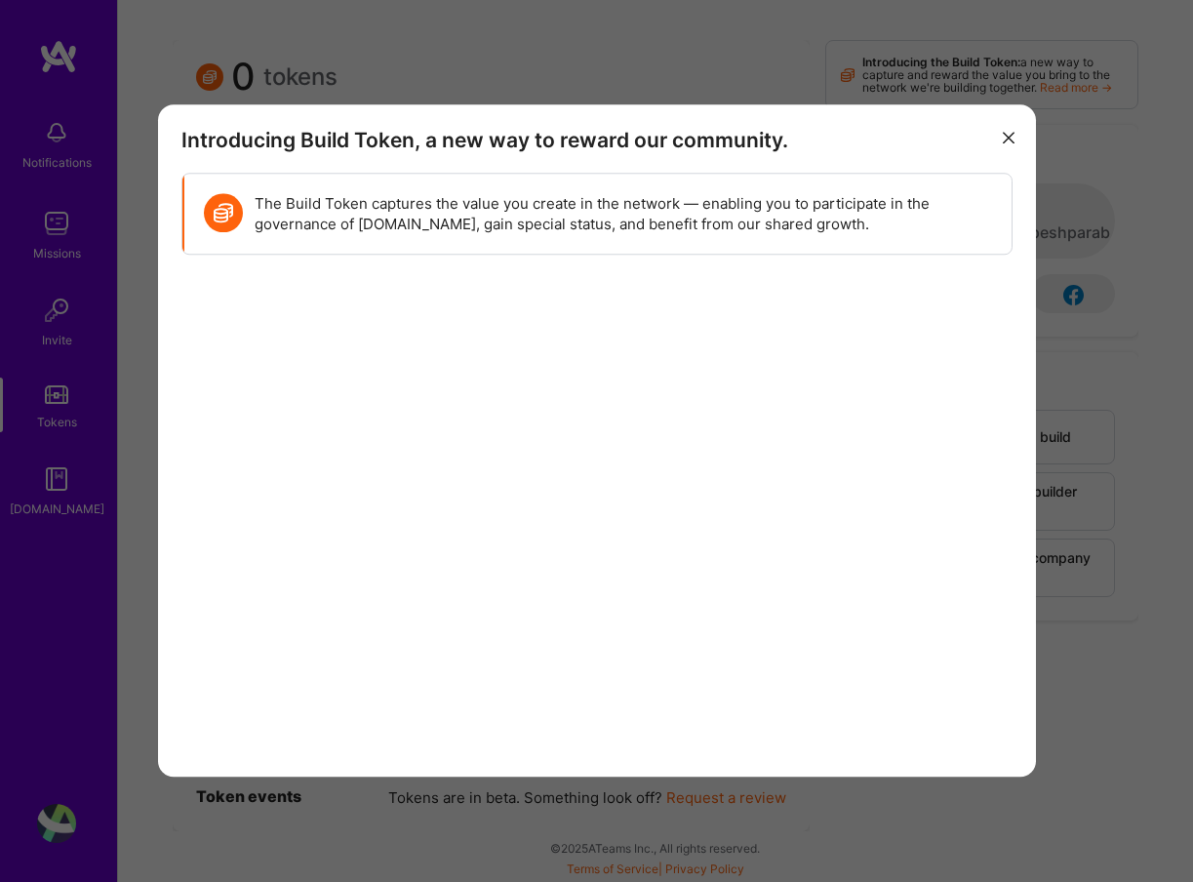
click at [138, 453] on div "Introducing Build Token, a new way to reward our community. The Build Token cap…" at bounding box center [596, 441] width 1193 height 882
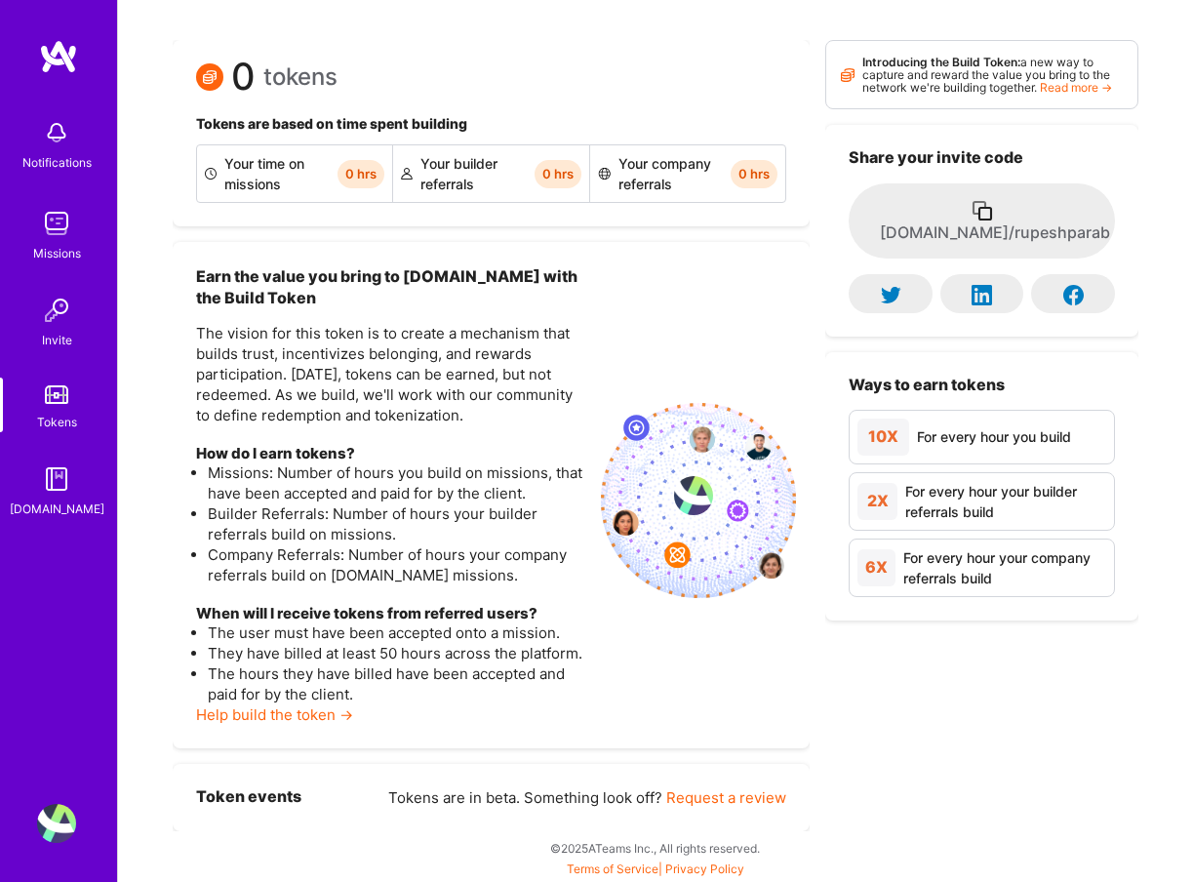
click at [65, 344] on div "Invite" at bounding box center [57, 340] width 30 height 20
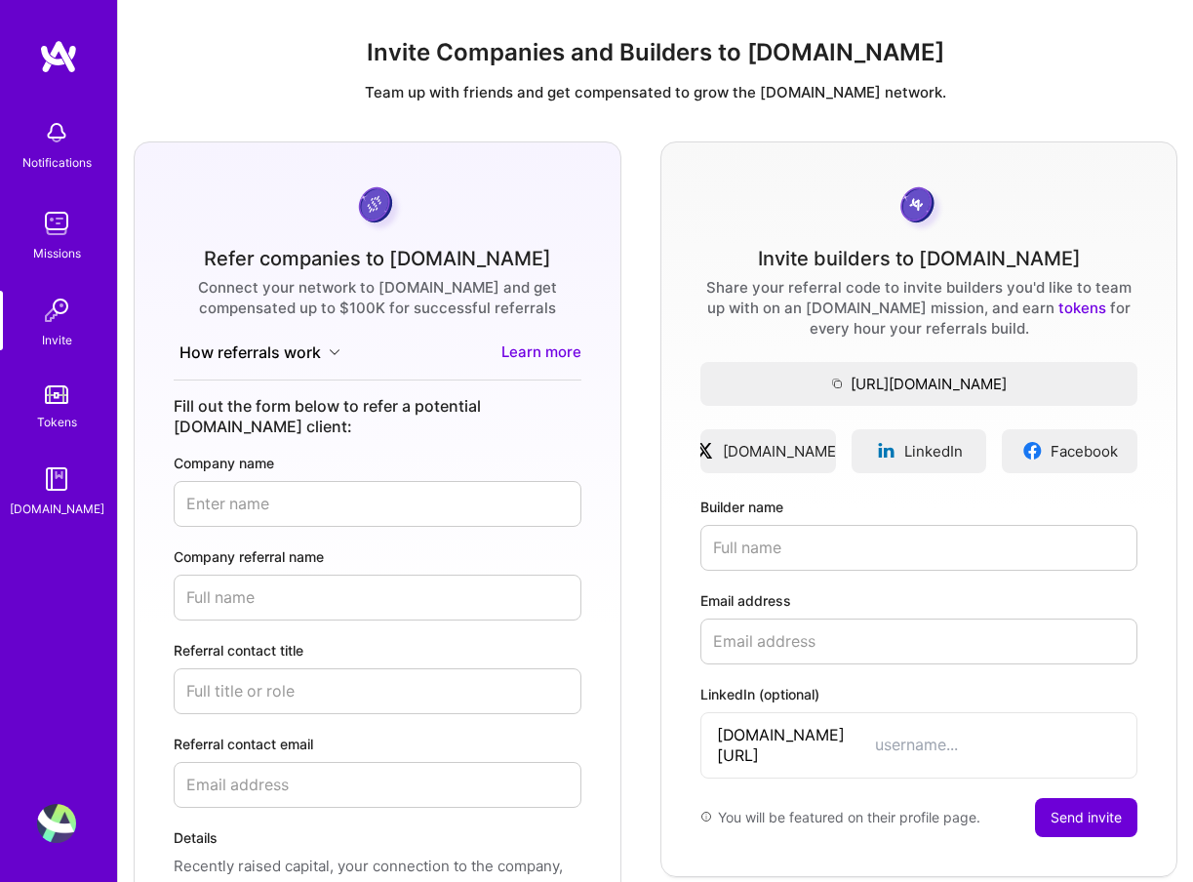
click at [47, 246] on div "Missions" at bounding box center [57, 253] width 48 height 20
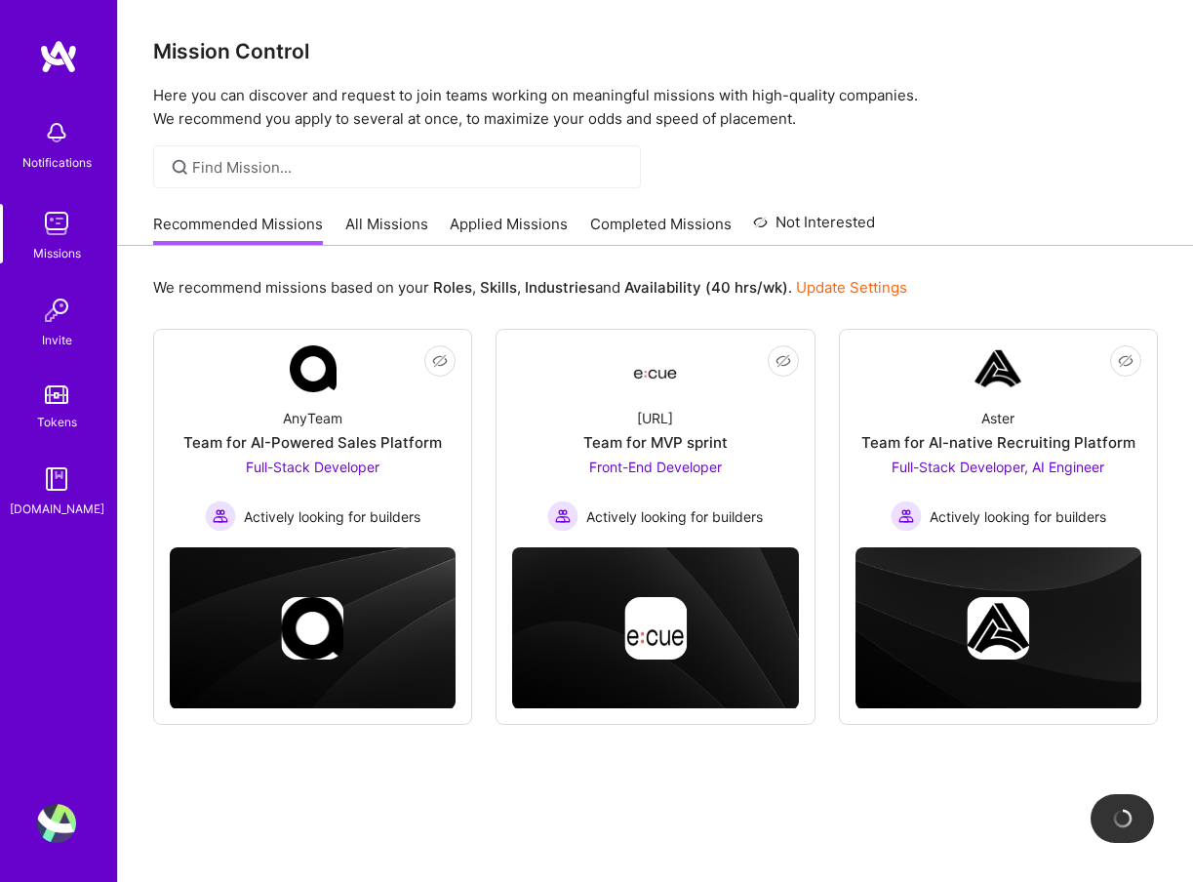
click at [61, 168] on div "Notifications" at bounding box center [56, 162] width 69 height 20
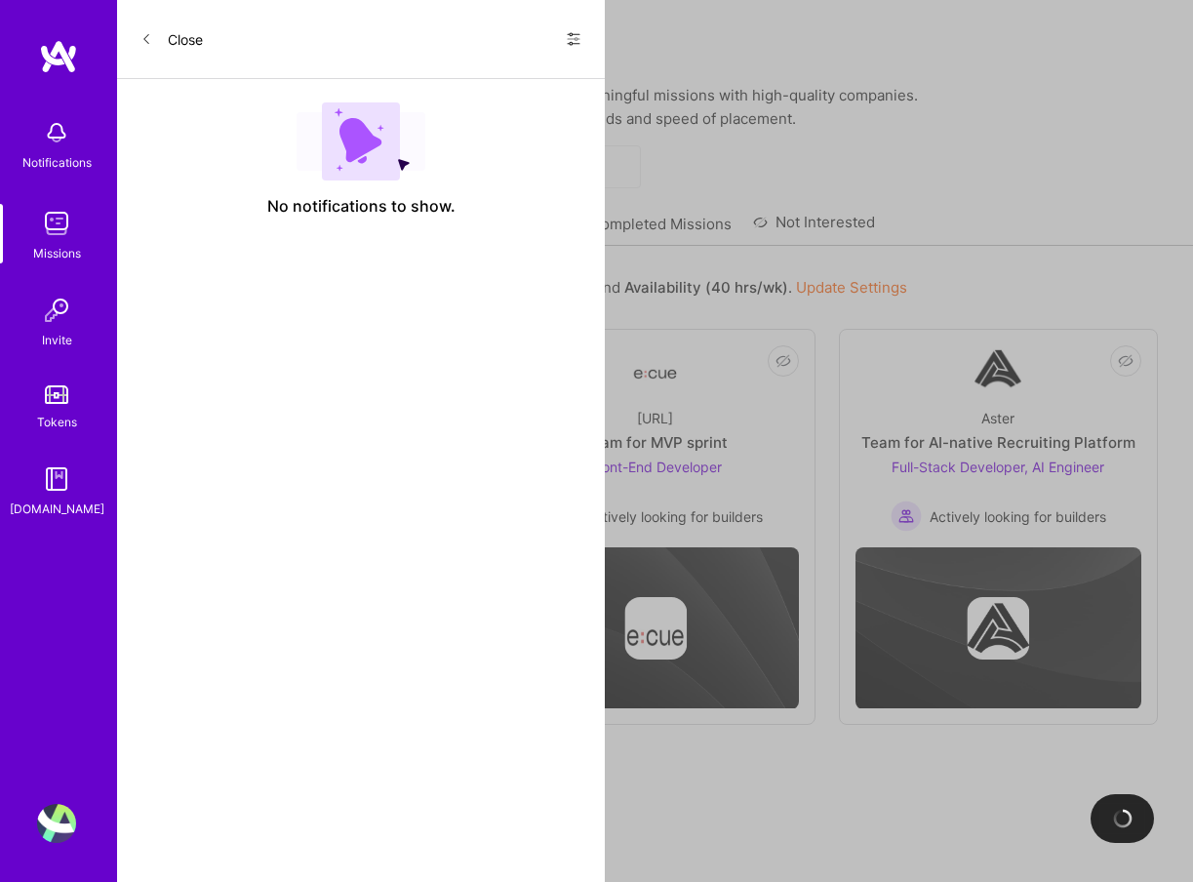
click at [174, 41] on button "Close" at bounding box center [172, 38] width 62 height 31
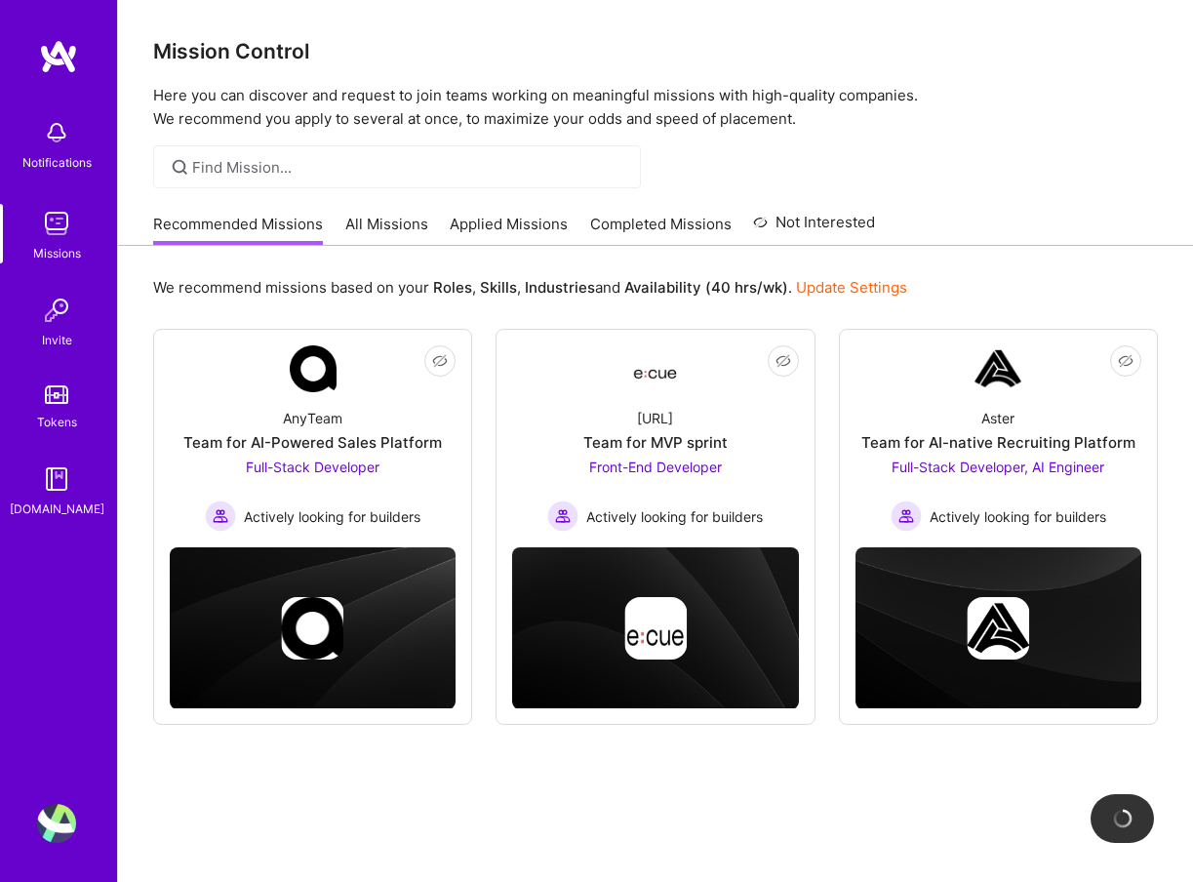
click at [63, 50] on img at bounding box center [58, 56] width 39 height 35
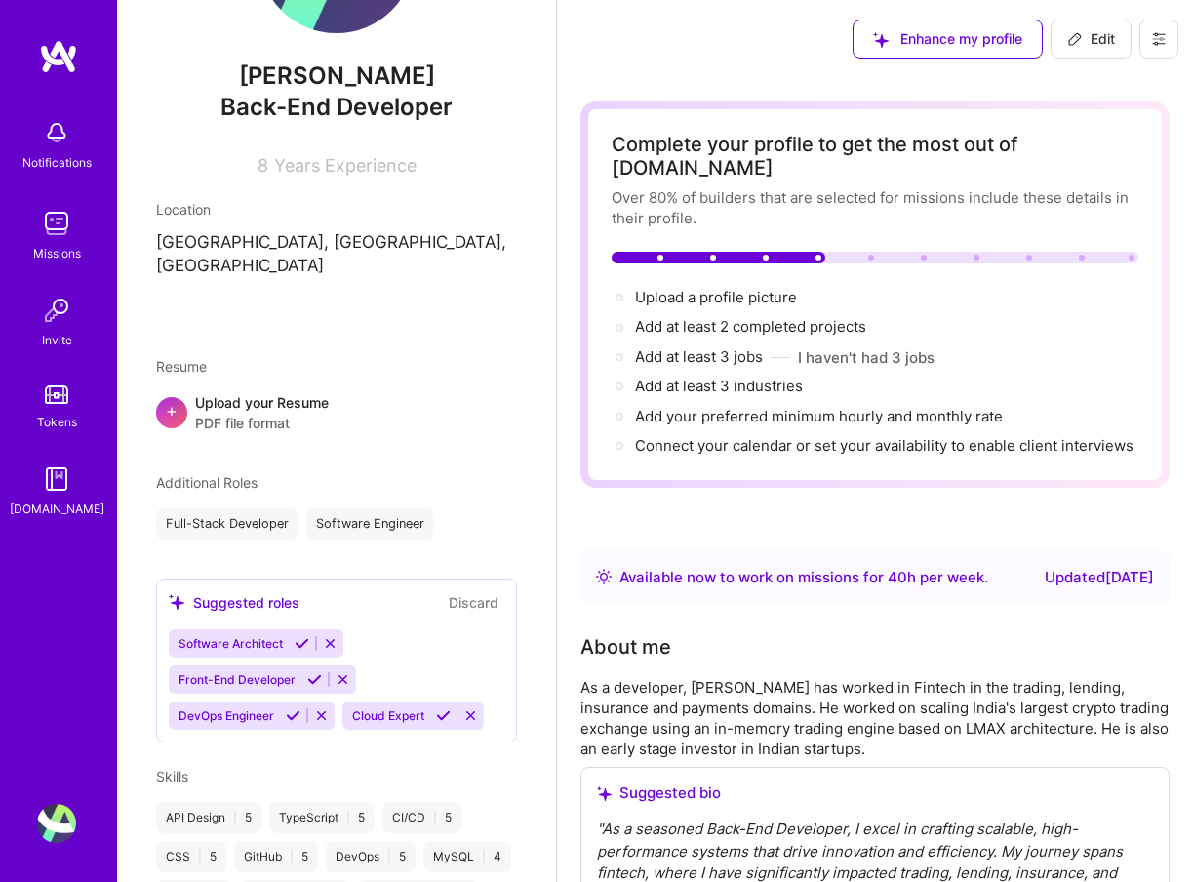
scroll to position [167, 0]
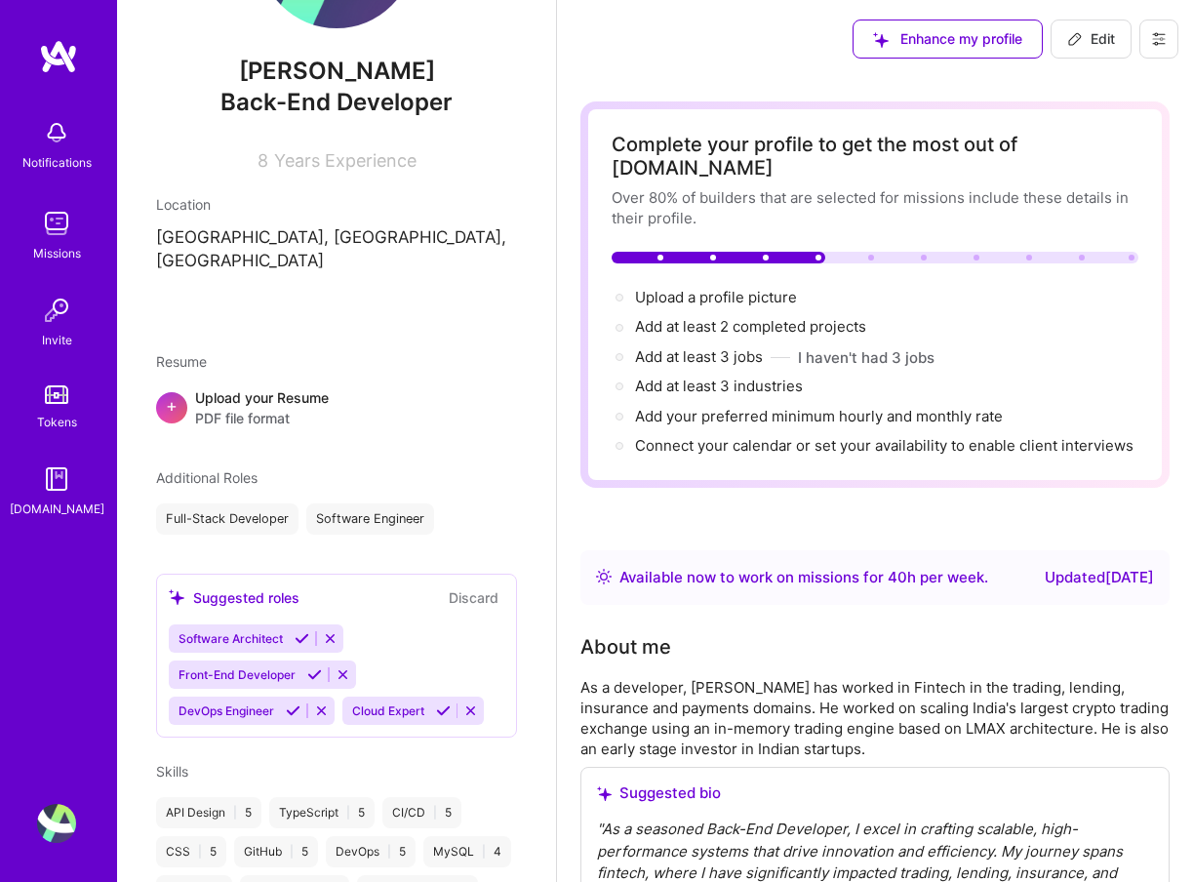
click at [1160, 45] on icon at bounding box center [1159, 39] width 16 height 16
click at [1114, 125] on button "Payment method" at bounding box center [1105, 133] width 146 height 50
